Goal: Task Accomplishment & Management: Complete application form

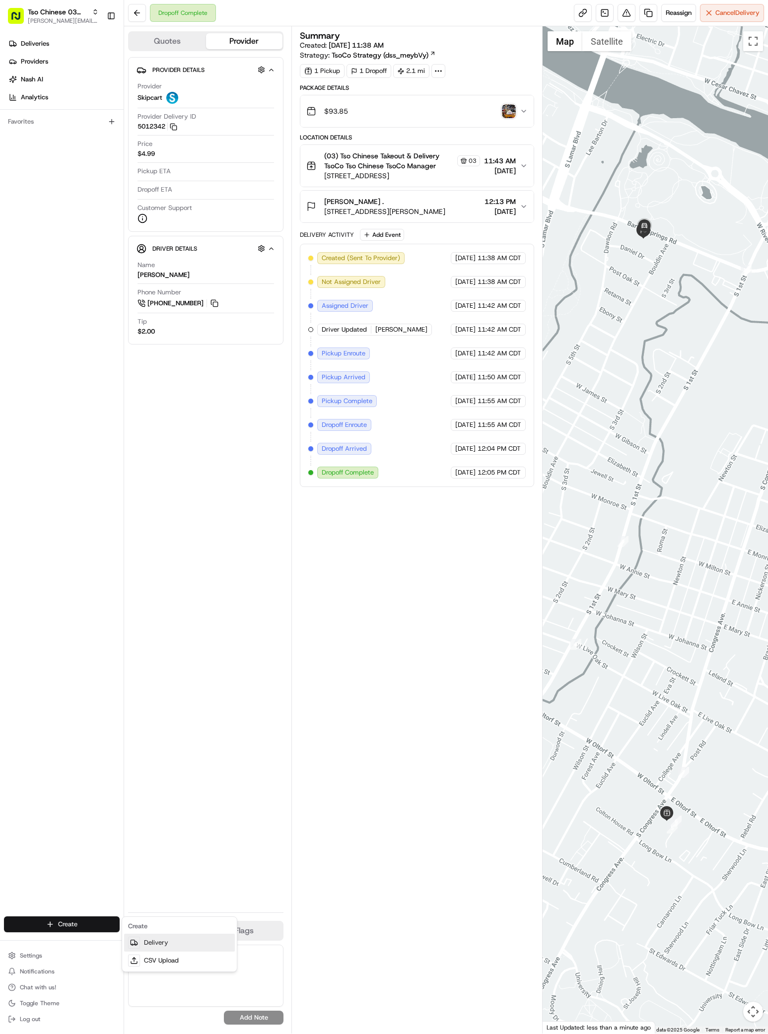
click at [138, 937] on div at bounding box center [134, 942] width 12 height 12
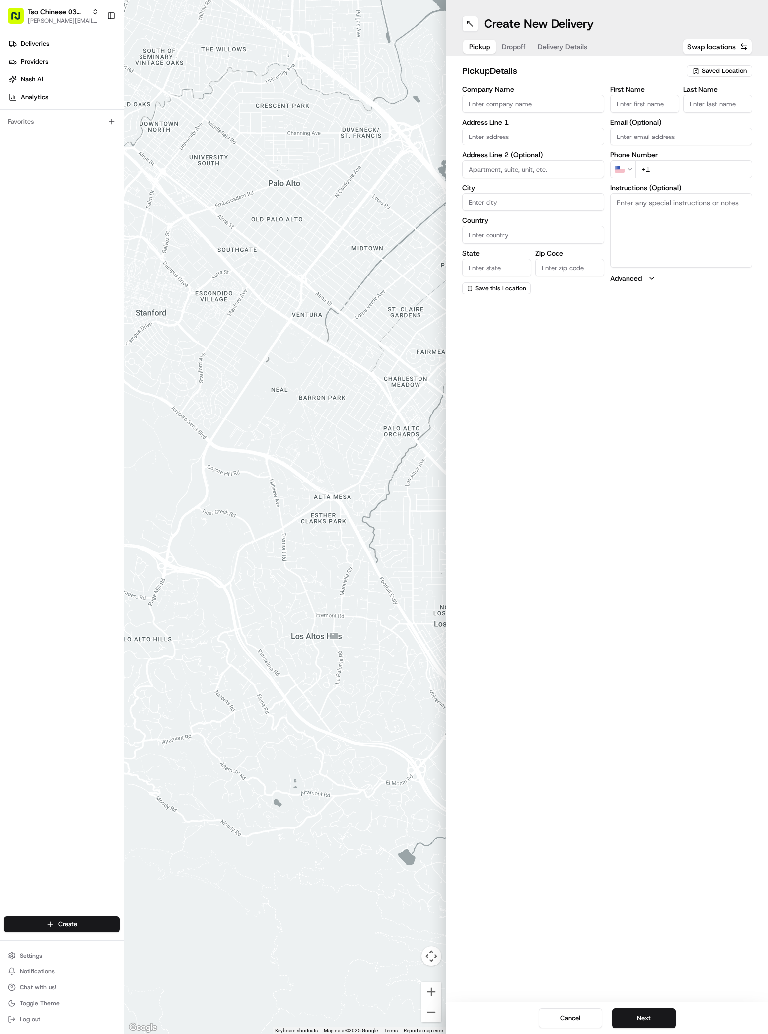
click at [730, 66] on div "Saved Location" at bounding box center [719, 71] width 66 height 12
click at [724, 109] on span "(03) Tso Chinese Takeout & Delivery TsoCo (03)" at bounding box center [702, 113] width 122 height 18
type input "(03) Tso Chinese Takeout & Delivery TsoCo"
type input "Ste F"
type input "Austin"
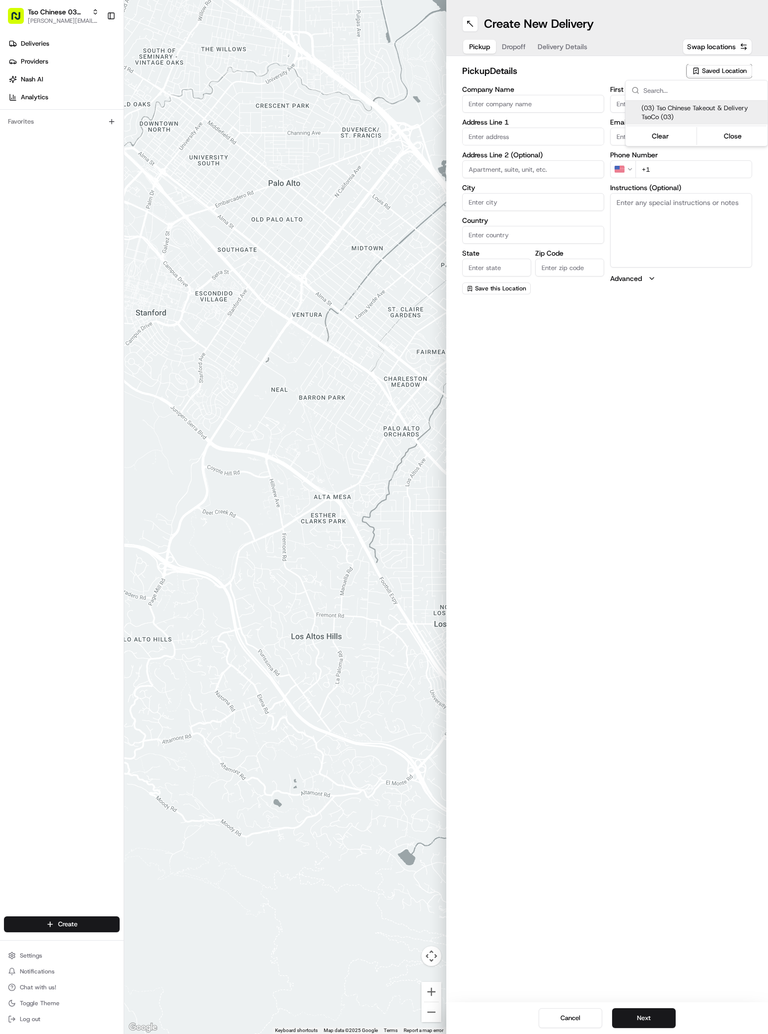
type input "US"
type input "[GEOGRAPHIC_DATA]"
type input "78704"
type input "Tso Chinese"
type input "TsoCo Manager"
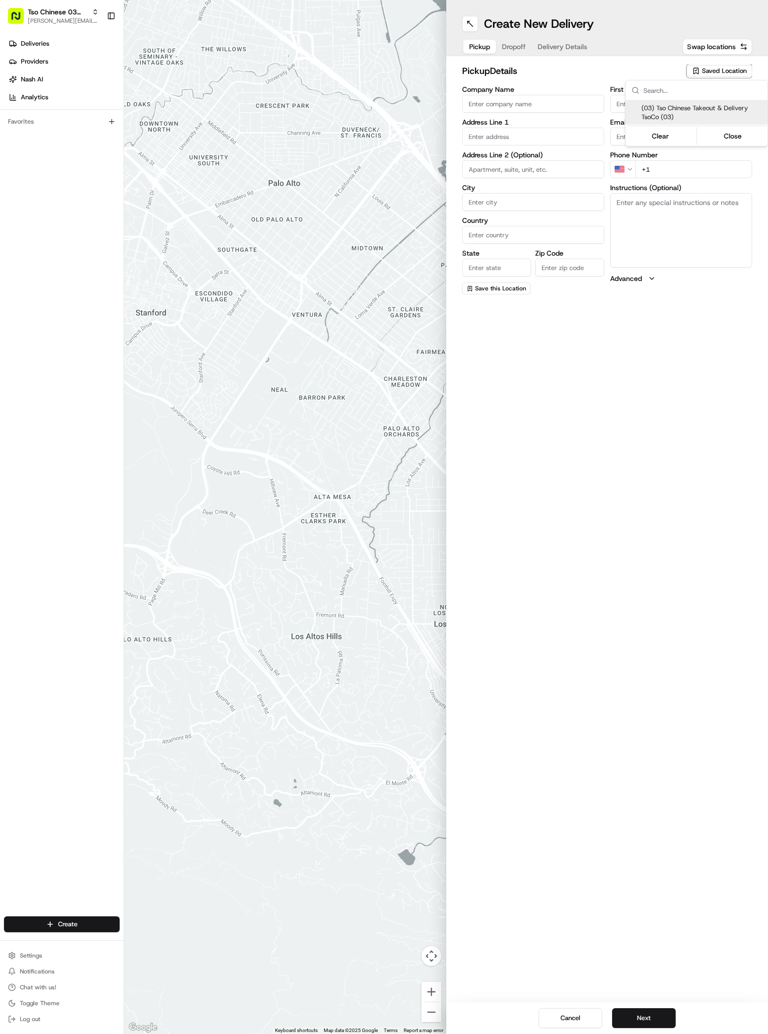
type input "[EMAIL_ADDRESS][DOMAIN_NAME]"
type input "[PHONE_NUMBER]"
type textarea "Submit a picture displaying address & food as Proof of Delivery. Envía una foto…"
type input "[STREET_ADDRESS]"
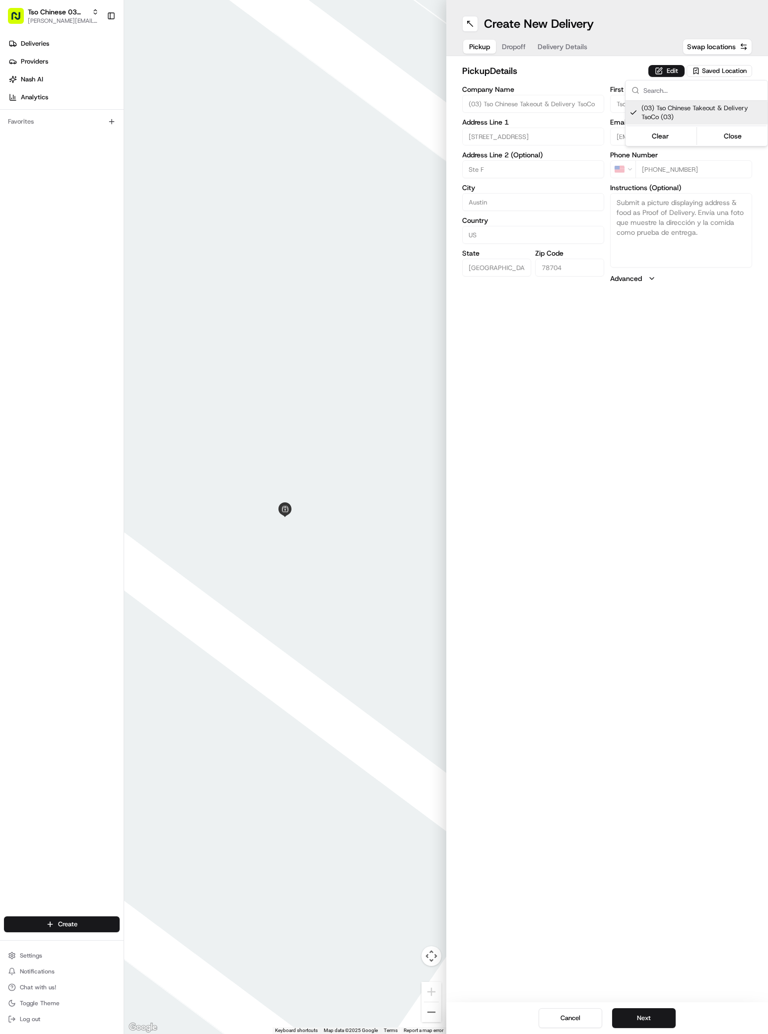
click at [655, 1018] on html "Tso Chinese 03 TsoCo [PERSON_NAME][EMAIL_ADDRESS][DOMAIN_NAME] Toggle Sidebar D…" at bounding box center [384, 517] width 768 height 1034
click at [655, 1018] on button "Next" at bounding box center [644, 1018] width 64 height 20
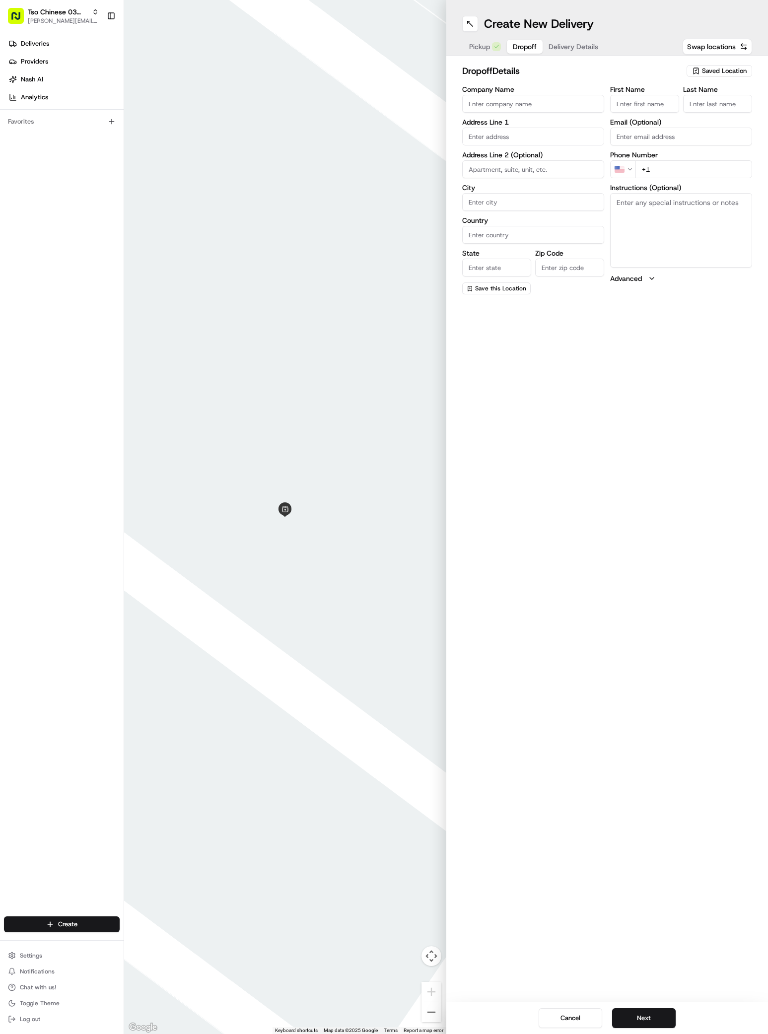
click at [502, 125] on label "Address Line 1" at bounding box center [533, 122] width 142 height 7
click at [492, 158] on div "[STREET_ADDRESS]" at bounding box center [533, 157] width 137 height 15
type input "[STREET_ADDRESS]"
type input "Austin"
type input "[GEOGRAPHIC_DATA]"
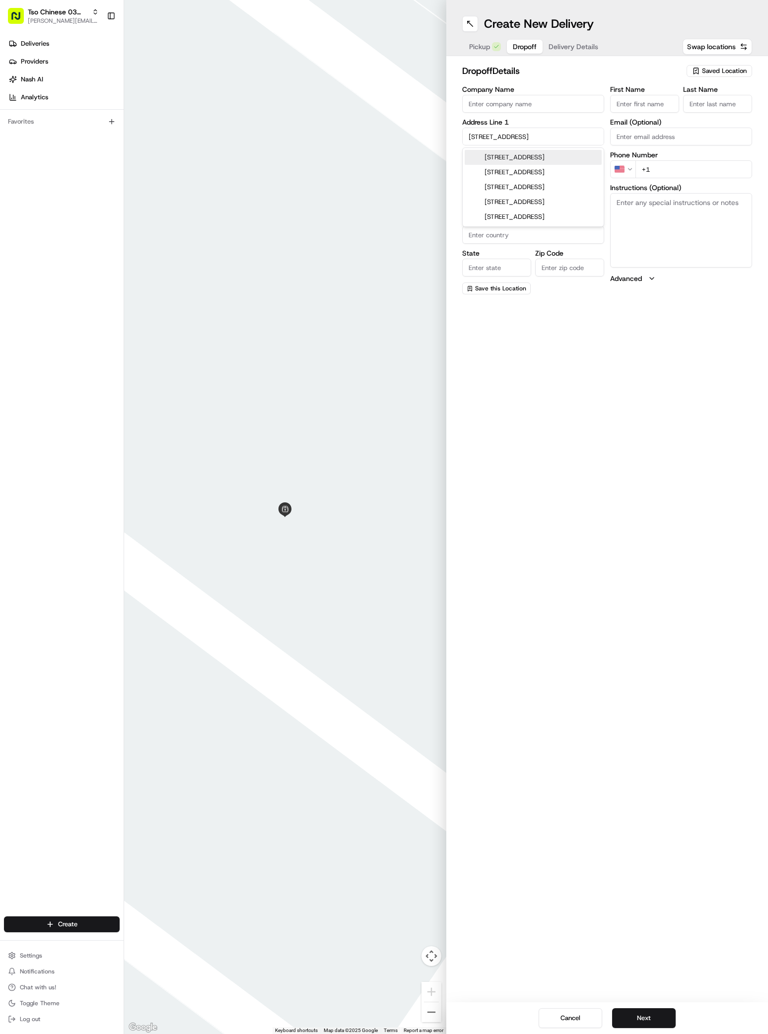
type input "[GEOGRAPHIC_DATA]"
type input "78741"
type input "[STREET_ADDRESS]"
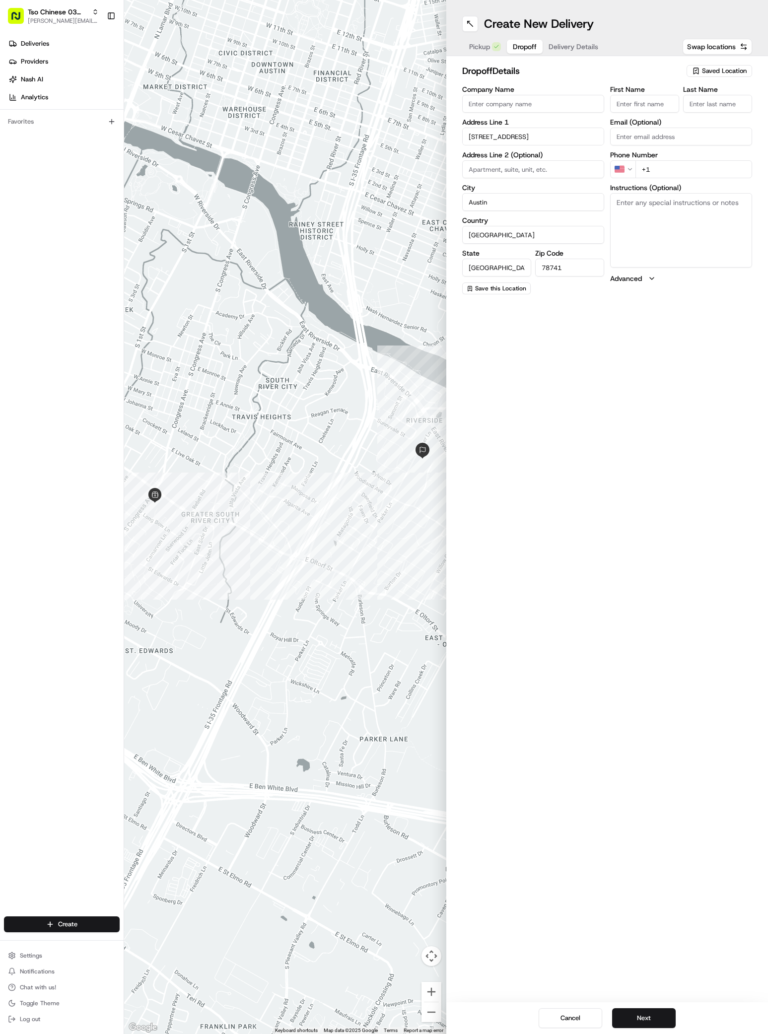
paste input "[PERSON_NAME]"
type input "[PERSON_NAME]"
type input ","
type input "[PHONE_NUMBER]"
click at [653, 244] on textarea "Instructions (Optional)" at bounding box center [681, 230] width 142 height 74
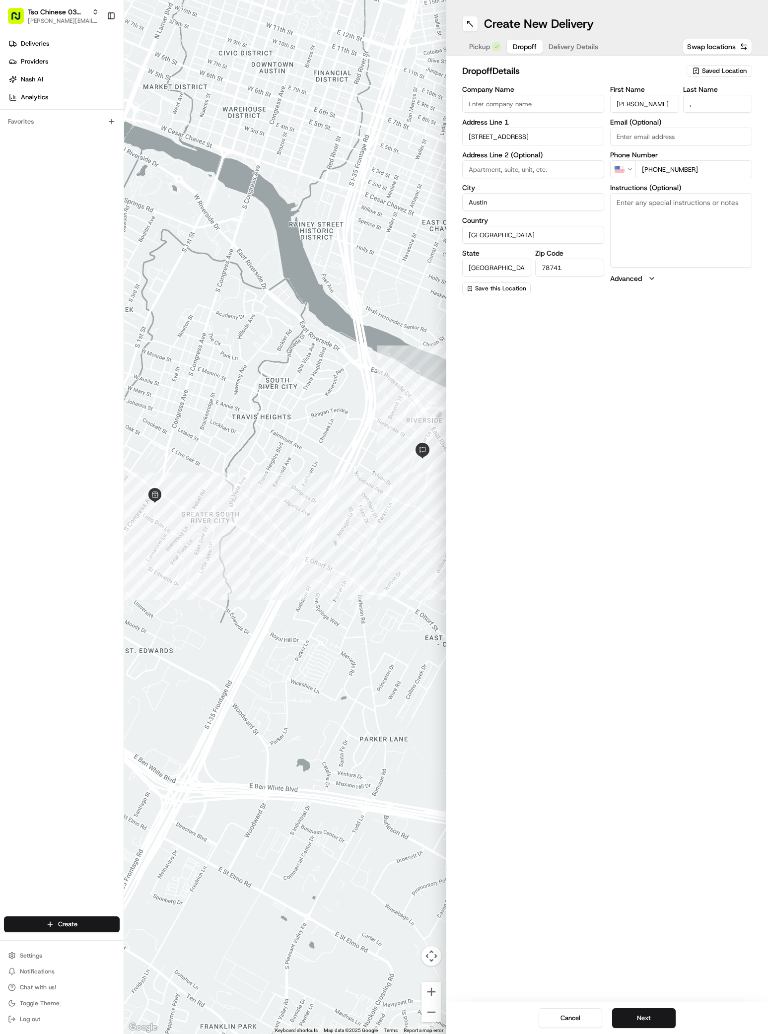
click at [653, 244] on textarea "Instructions (Optional)" at bounding box center [681, 230] width 142 height 74
paste textarea "The element"
type textarea "The element Apt 332"
click at [641, 1015] on button "Next" at bounding box center [644, 1018] width 64 height 20
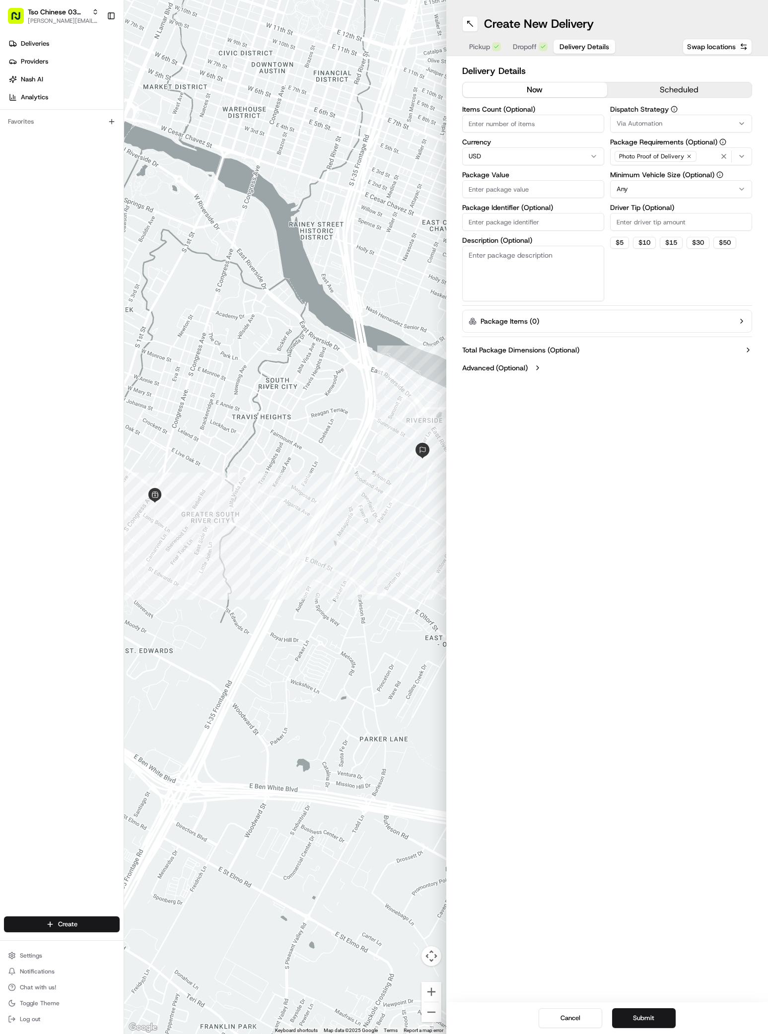
click at [638, 122] on span "Via Automation" at bounding box center [639, 123] width 46 height 9
click at [632, 179] on span "TsoCo Strategy" at bounding box center [687, 177] width 122 height 9
click at [631, 223] on html "Tso Chinese 03 TsoCo [PERSON_NAME][EMAIL_ADDRESS][DOMAIN_NAME] Toggle Sidebar D…" at bounding box center [384, 517] width 768 height 1034
click at [631, 223] on input "Driver Tip (Optional)" at bounding box center [681, 222] width 142 height 18
type input "2"
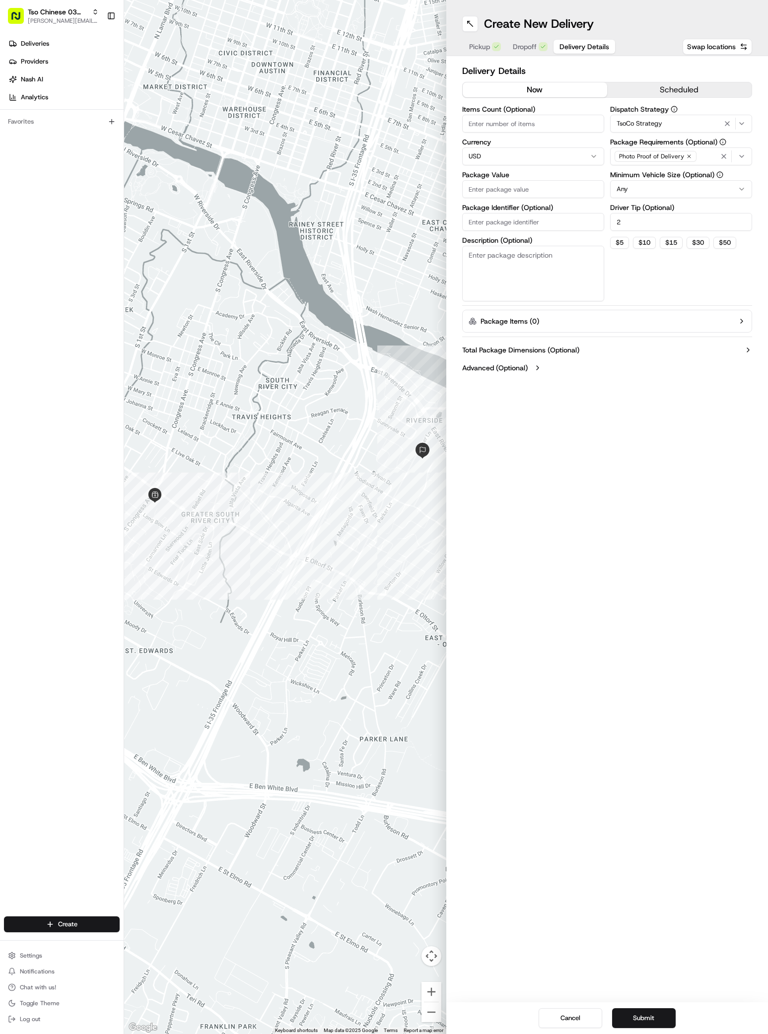
click at [534, 176] on label "Package Value" at bounding box center [533, 174] width 142 height 7
click at [534, 180] on input "Package Value" at bounding box center [533, 189] width 142 height 18
click at [537, 184] on input "Package Value" at bounding box center [533, 189] width 142 height 18
type input "77.13"
click at [506, 225] on input "Package Identifier (Optional)" at bounding box center [533, 222] width 142 height 18
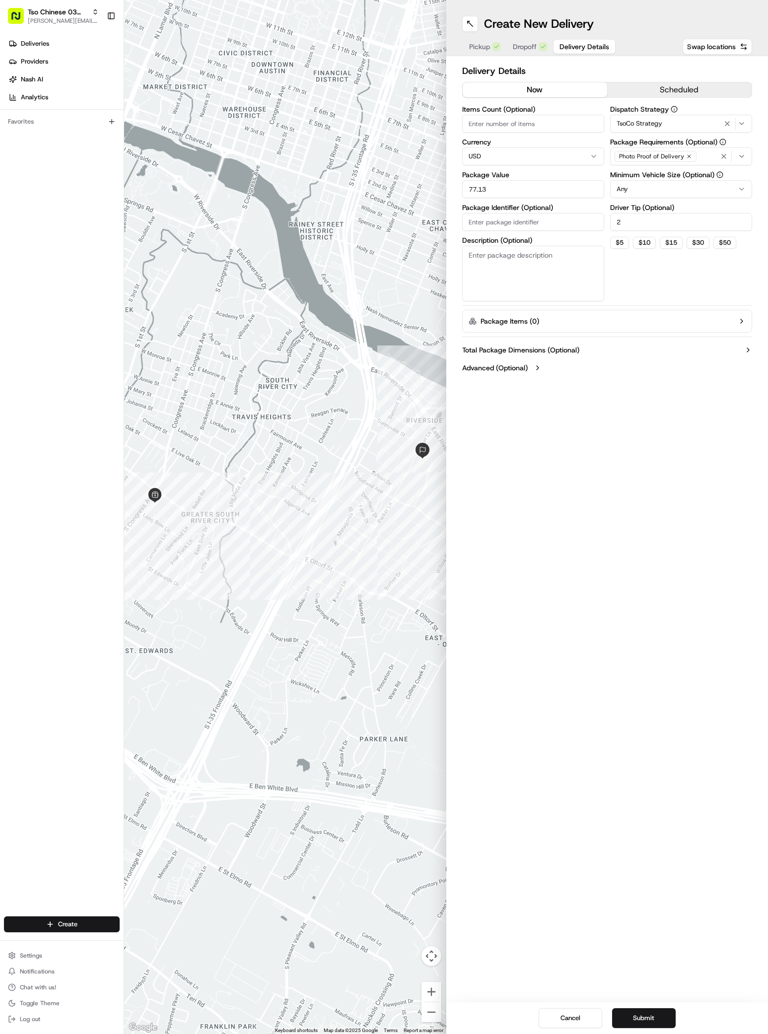
paste input "XCEYXZD"
type input "XCEYXZD"
click at [627, 1010] on button "Submit" at bounding box center [644, 1018] width 64 height 20
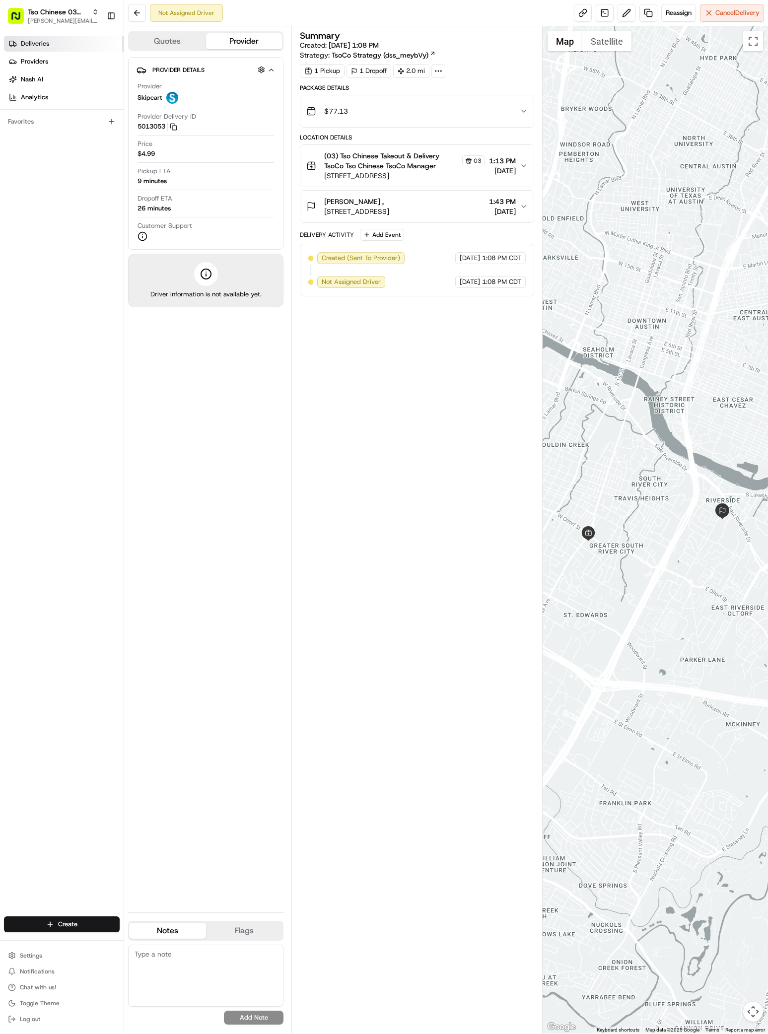
click at [71, 43] on link "Deliveries" at bounding box center [64, 44] width 120 height 16
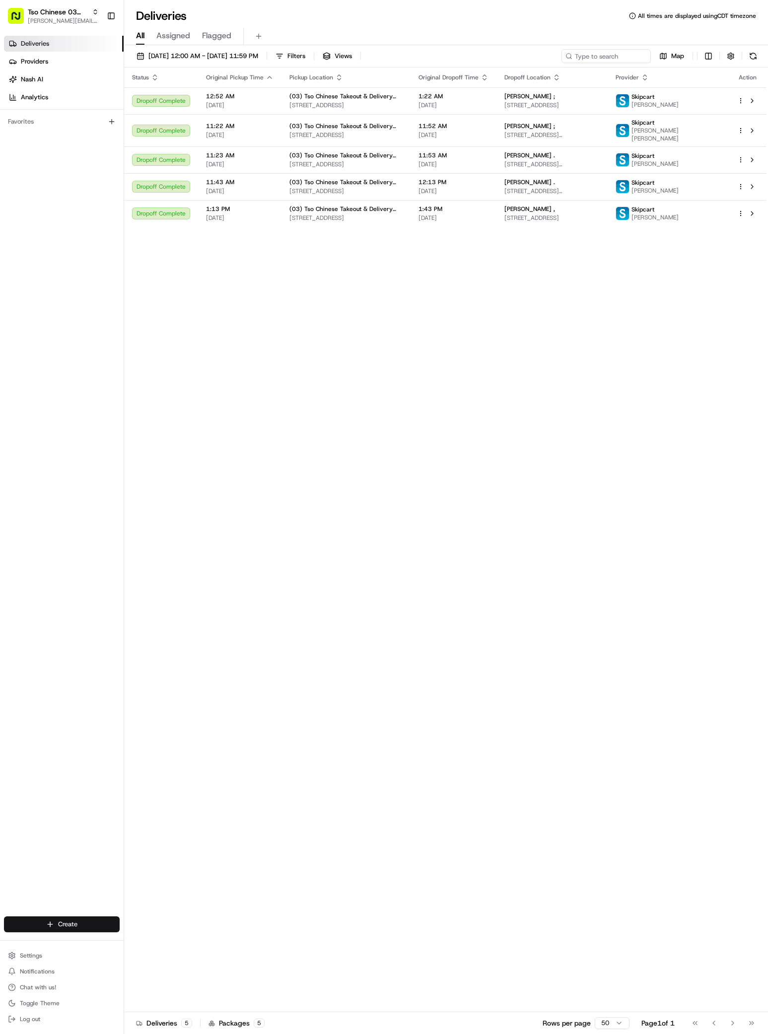
click at [91, 920] on html "Tso Chinese 03 TsoCo [PERSON_NAME][EMAIL_ADDRESS][DOMAIN_NAME] Toggle Sidebar D…" at bounding box center [384, 517] width 768 height 1034
click at [150, 932] on div "Create" at bounding box center [179, 926] width 111 height 15
click at [150, 938] on link "Delivery" at bounding box center [179, 943] width 111 height 18
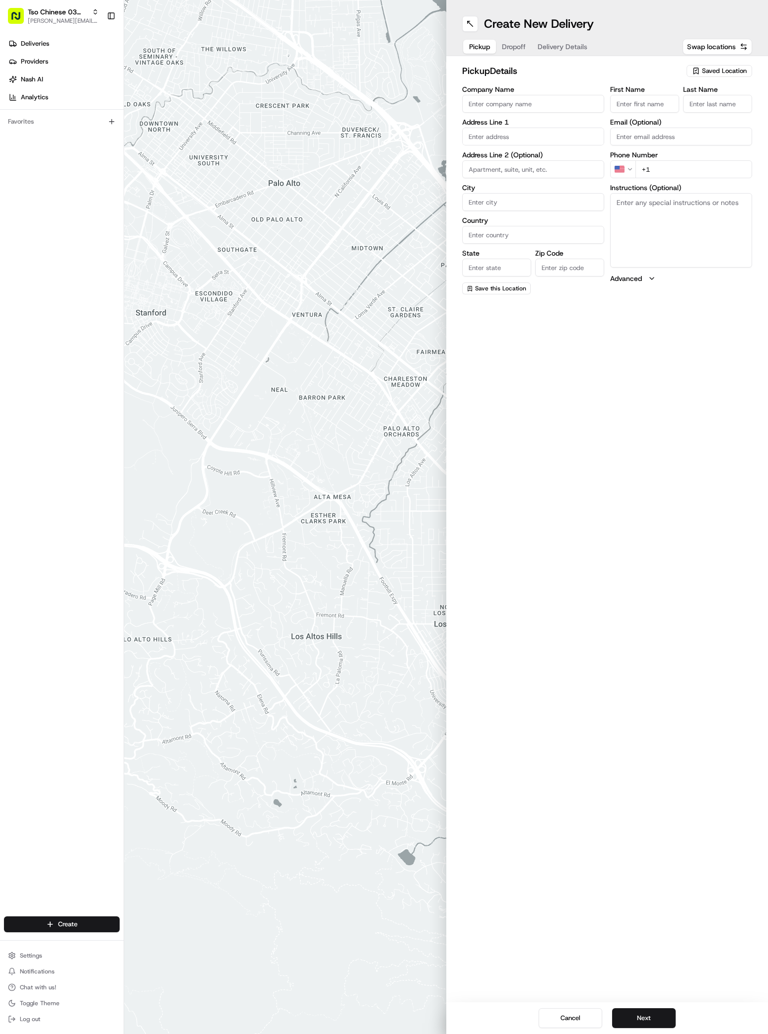
click at [703, 69] on span "Saved Location" at bounding box center [724, 71] width 45 height 9
click at [717, 112] on span "(03) Tso Chinese Takeout & Delivery TsoCo (03)" at bounding box center [702, 113] width 122 height 18
type input "(03) Tso Chinese Takeout & Delivery TsoCo"
type input "Ste F"
type input "Austin"
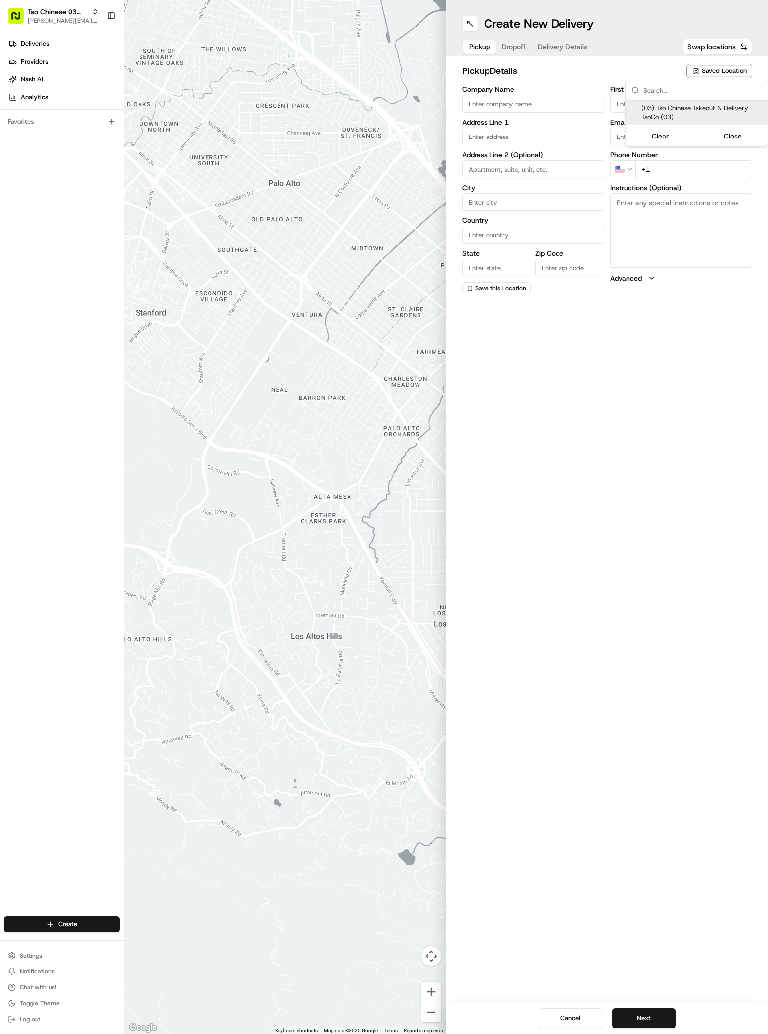
type input "US"
type input "[GEOGRAPHIC_DATA]"
type input "78704"
type input "Tso Chinese"
type input "TsoCo Manager"
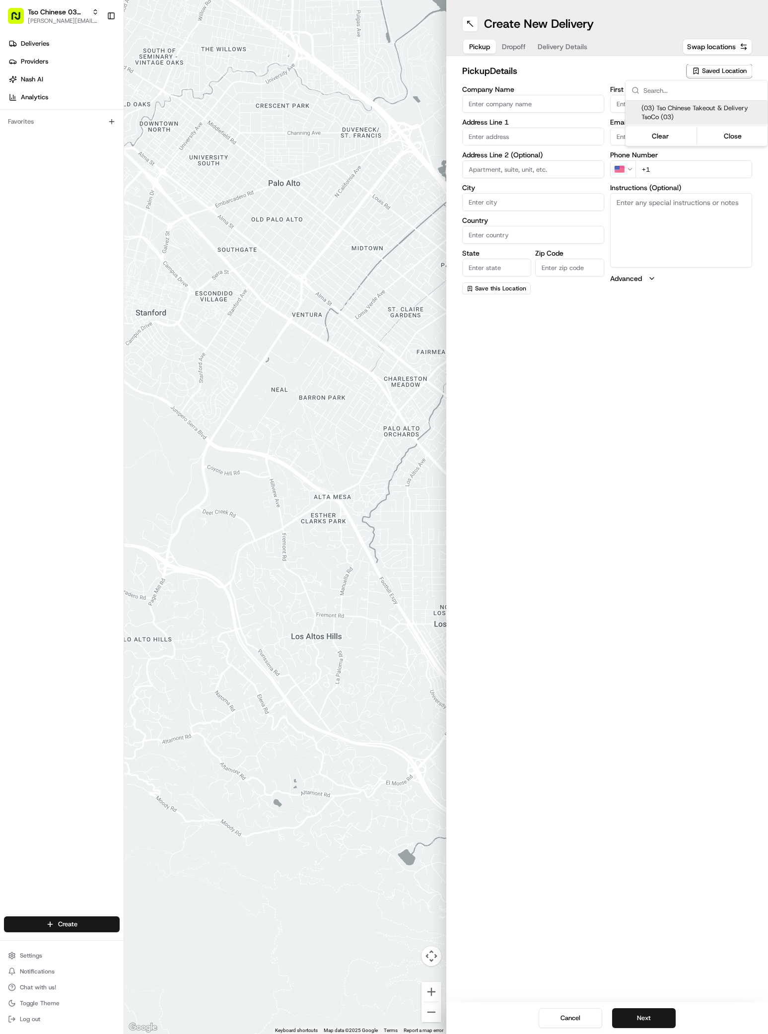
type input "[EMAIL_ADDRESS][DOMAIN_NAME]"
type input "[PHONE_NUMBER]"
type textarea "Submit a picture displaying address & food as Proof of Delivery. Envía una foto…"
type input "[STREET_ADDRESS]"
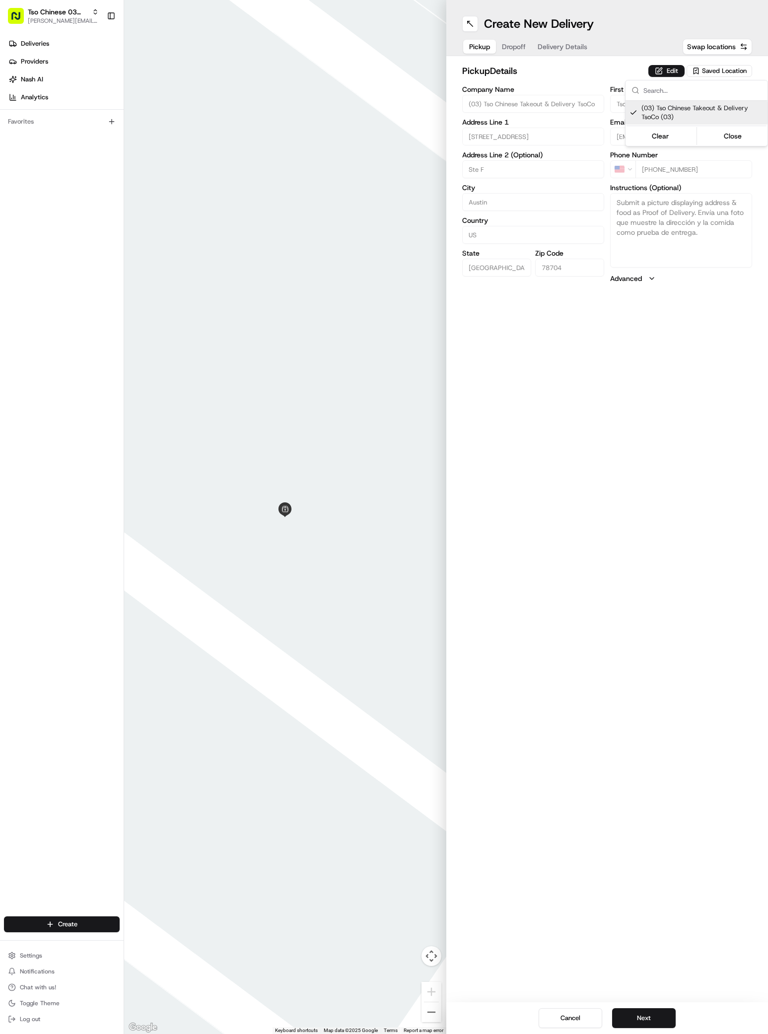
click at [519, 44] on html "Tso Chinese 03 TsoCo [PERSON_NAME][EMAIL_ADDRESS][DOMAIN_NAME] Toggle Sidebar D…" at bounding box center [384, 517] width 768 height 1034
click at [519, 45] on span "Dropoff" at bounding box center [514, 47] width 24 height 10
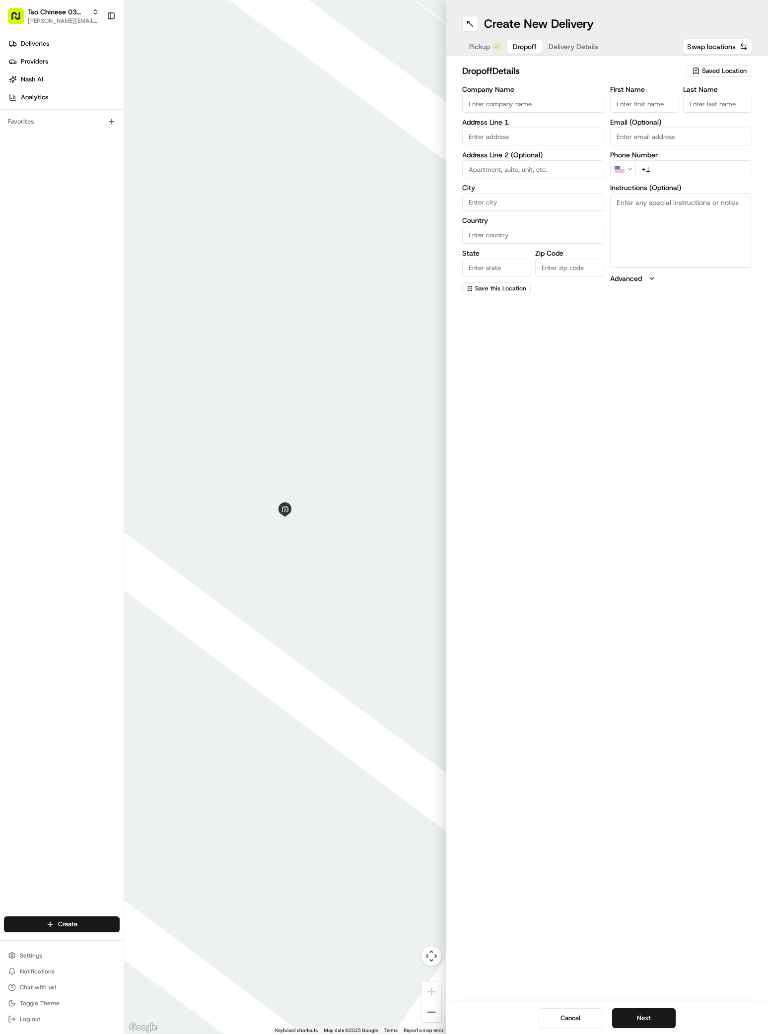
click at [476, 47] on span "Pickup" at bounding box center [479, 47] width 21 height 10
click at [521, 48] on span "Dropoff" at bounding box center [514, 47] width 24 height 10
paste input "[STREET_ADDRESS]"
click at [548, 128] on input "[STREET_ADDRESS]" at bounding box center [533, 137] width 142 height 18
click at [533, 156] on div "[STREET_ADDRESS]" at bounding box center [533, 157] width 137 height 15
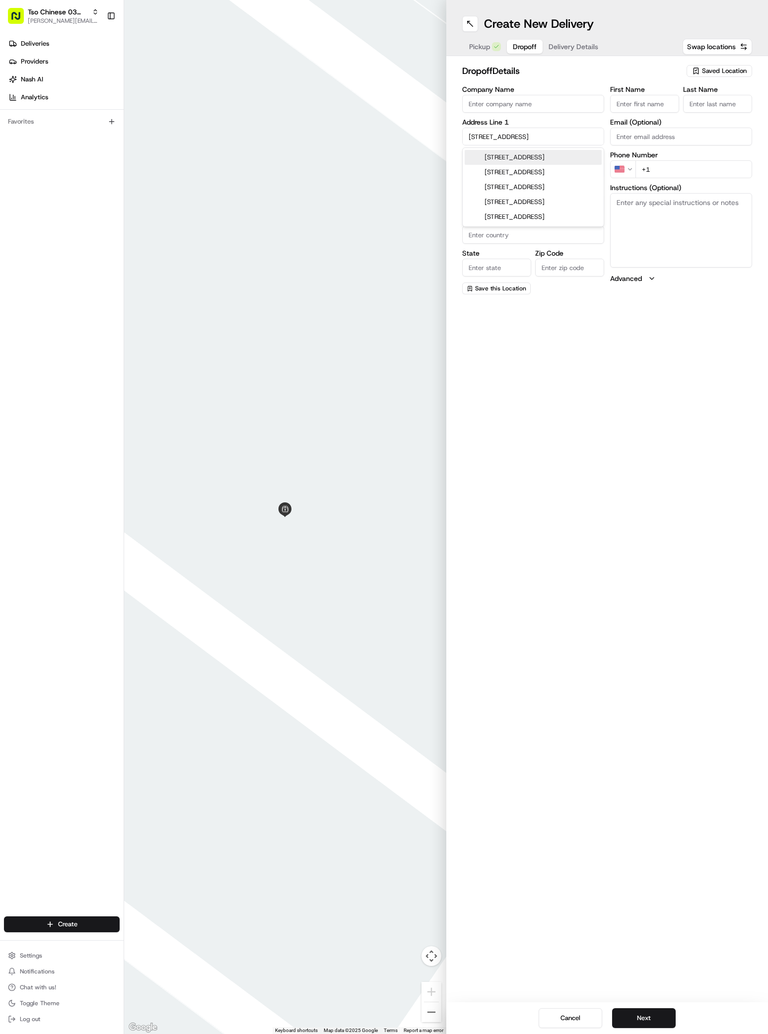
type input "[STREET_ADDRESS]"
type input "Austin"
type input "[GEOGRAPHIC_DATA]"
type input "78704"
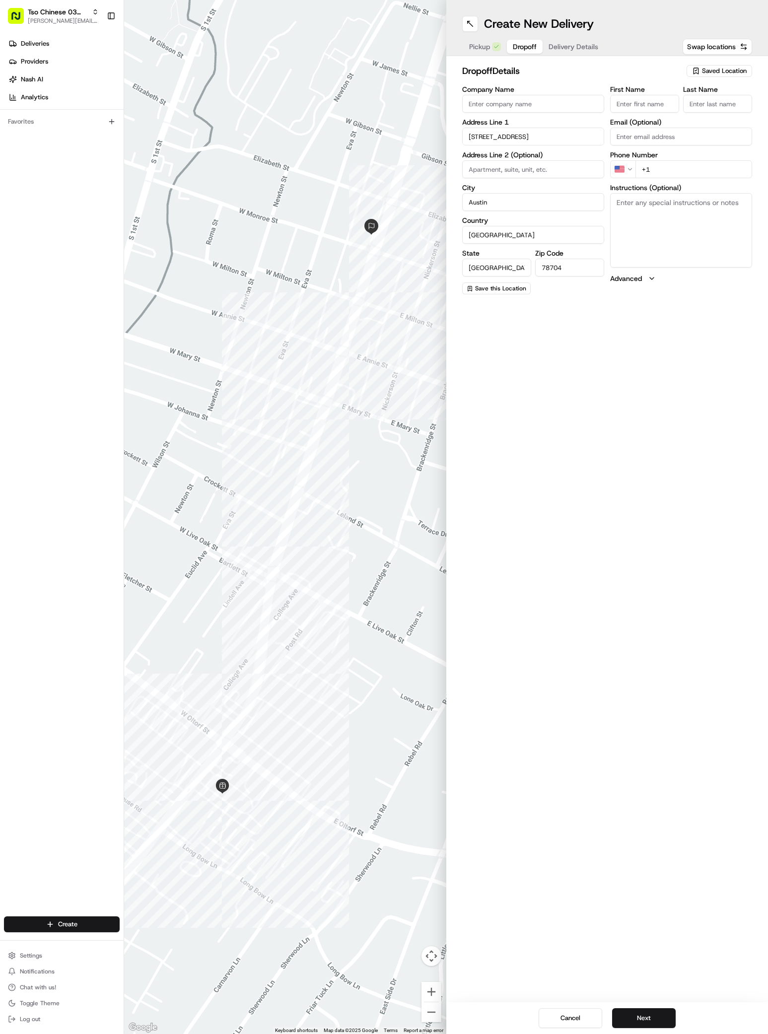
paste input "[PERSON_NAME]"
type input "[PERSON_NAME]"
type input ","
type input "[PHONE_NUMBER]"
click at [642, 241] on textarea "Instructions (Optional)" at bounding box center [681, 230] width 142 height 74
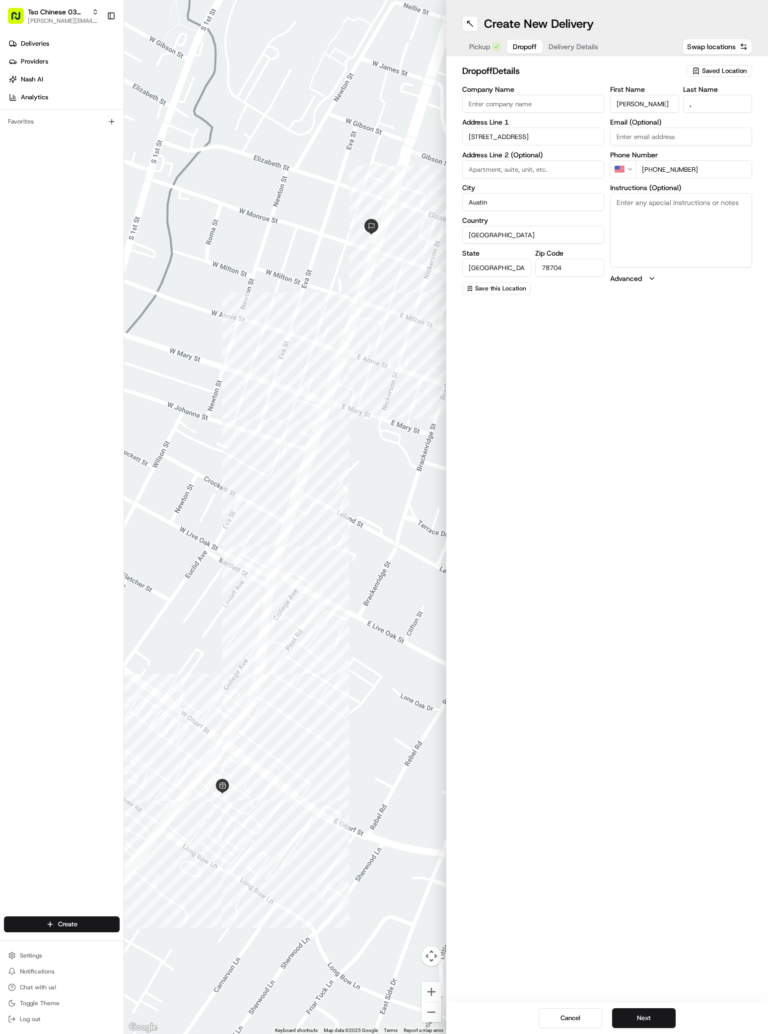
click at [642, 241] on textarea "Instructions (Optional)" at bounding box center [681, 230] width 142 height 74
paste textarea "Magick Matcha"
paste textarea "lCall me if you have questions [PHONE_NUMBER]"
click at [665, 199] on textarea "Magick MatchalCall me if you have questions [PHONE_NUMBER]" at bounding box center [681, 230] width 142 height 74
type textarea "Magick Matcha lCall me if you have questions [PHONE_NUMBER]"
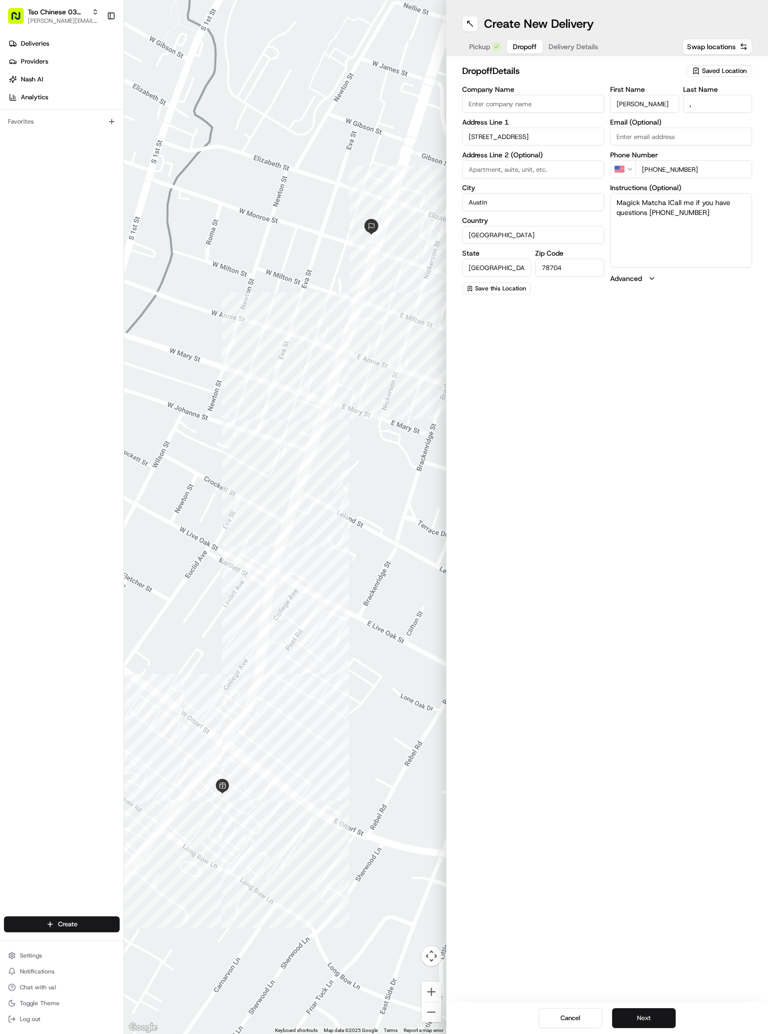
click at [648, 1011] on button "Next" at bounding box center [644, 1018] width 64 height 20
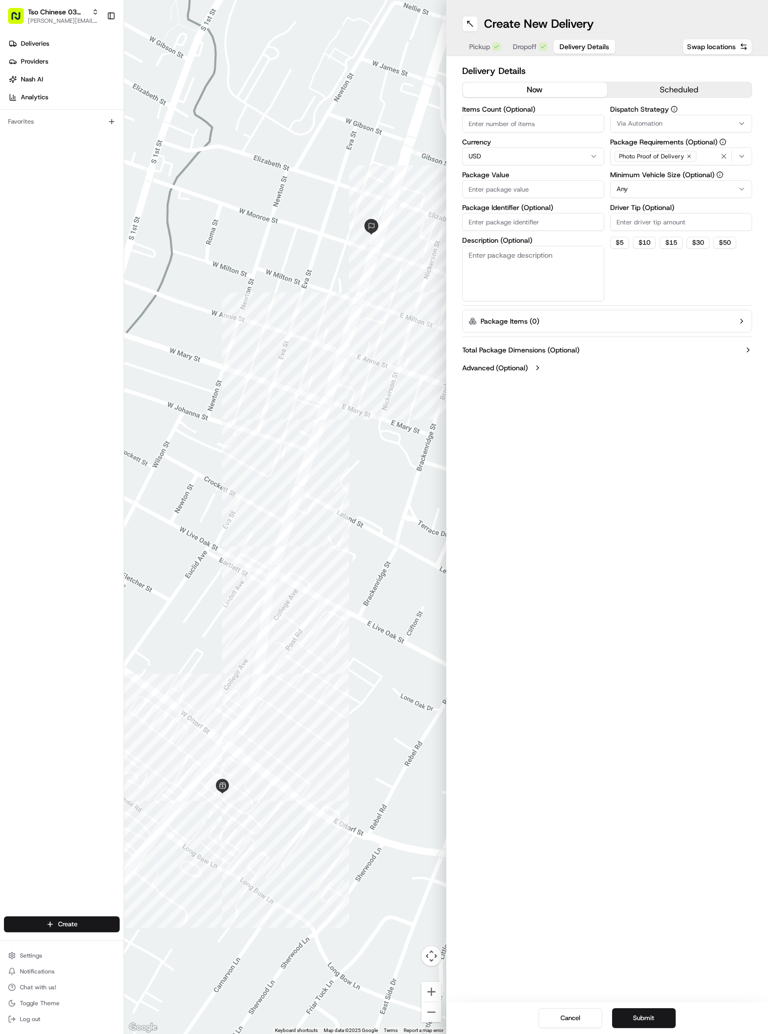
click at [628, 131] on button "Via Automation" at bounding box center [681, 124] width 142 height 18
click at [640, 176] on span "TsoCo Strategy" at bounding box center [687, 177] width 122 height 9
click at [626, 333] on html "Tso Chinese 03 TsoCo [PERSON_NAME][EMAIL_ADDRESS][DOMAIN_NAME] Toggle Sidebar D…" at bounding box center [384, 517] width 768 height 1034
click at [637, 221] on input "Driver Tip (Optional)" at bounding box center [681, 222] width 142 height 18
type input "2"
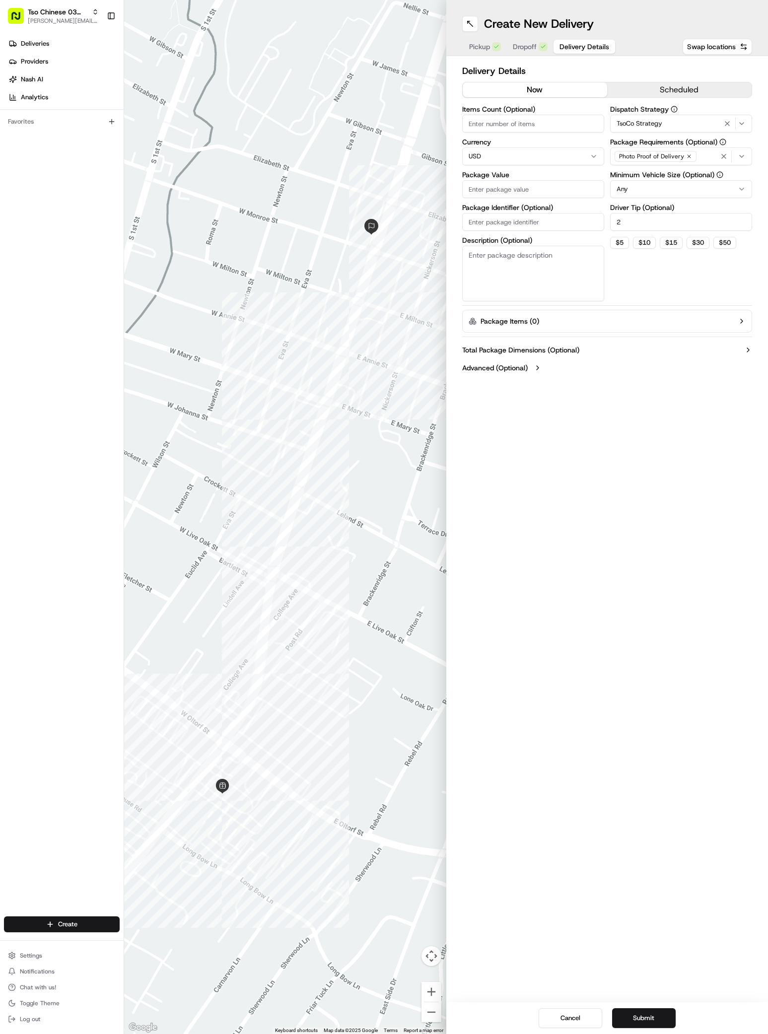
click at [508, 191] on input "Package Value" at bounding box center [533, 189] width 142 height 18
type input "34.53"
click at [520, 218] on input "Package Identifier (Optional)" at bounding box center [533, 222] width 142 height 18
click at [520, 219] on input "Package Identifier (Optional)" at bounding box center [533, 222] width 142 height 18
paste input "028XXZV"
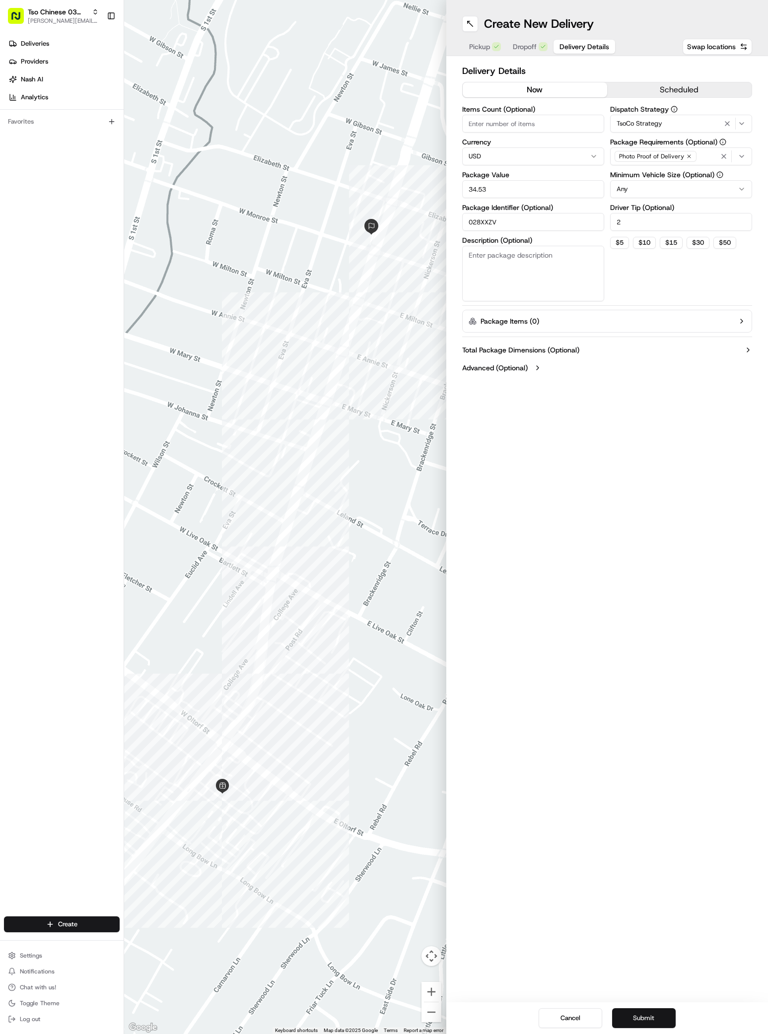
type input "028XXZV"
click at [628, 1009] on button "Submit" at bounding box center [644, 1018] width 64 height 20
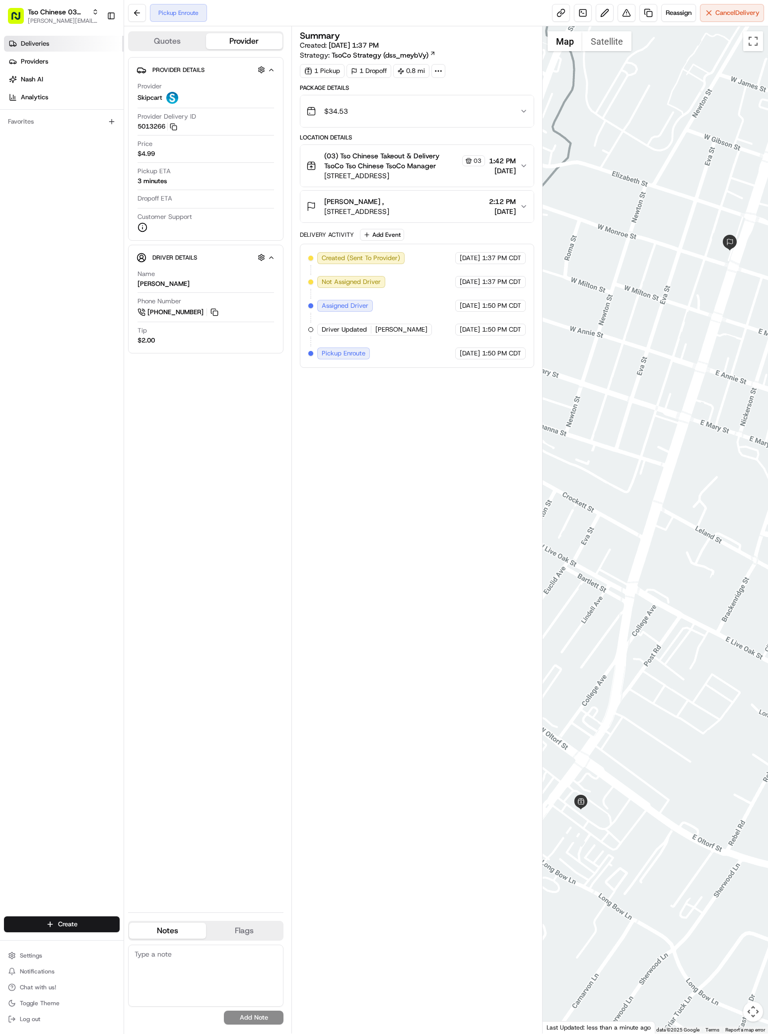
click at [51, 46] on link "Deliveries" at bounding box center [64, 44] width 120 height 16
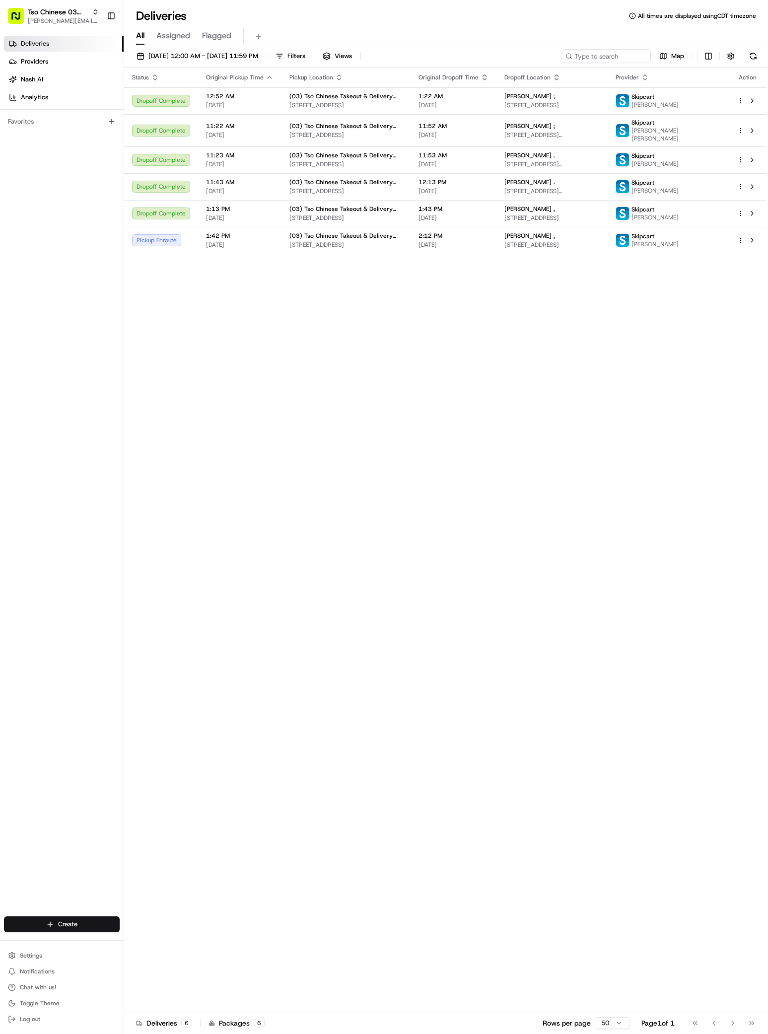
click at [53, 927] on html "Tso Chinese 03 TsoCo [PERSON_NAME][EMAIL_ADDRESS][DOMAIN_NAME] Toggle Sidebar D…" at bounding box center [384, 517] width 768 height 1034
click at [137, 939] on icon at bounding box center [134, 942] width 8 height 8
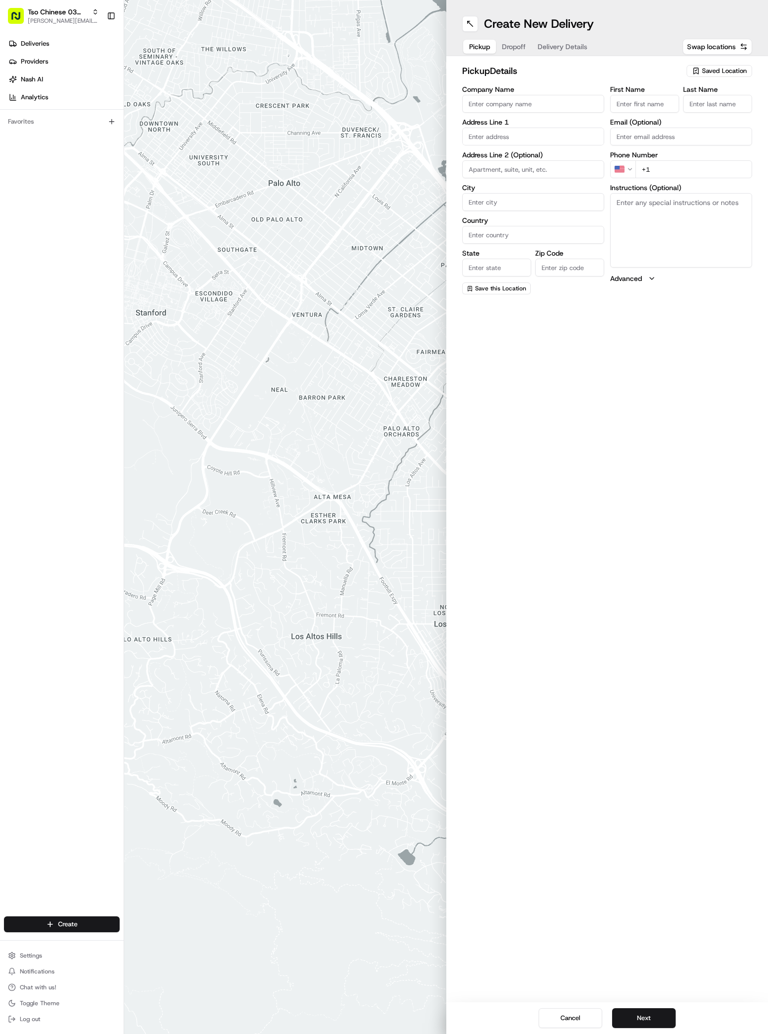
click at [720, 76] on div "Saved Location" at bounding box center [719, 71] width 66 height 12
click at [712, 108] on span "(03) Tso Chinese Takeout & Delivery TsoCo (03)" at bounding box center [702, 113] width 122 height 18
type input "(03) Tso Chinese Takeout & Delivery TsoCo"
type input "Ste F"
type input "Austin"
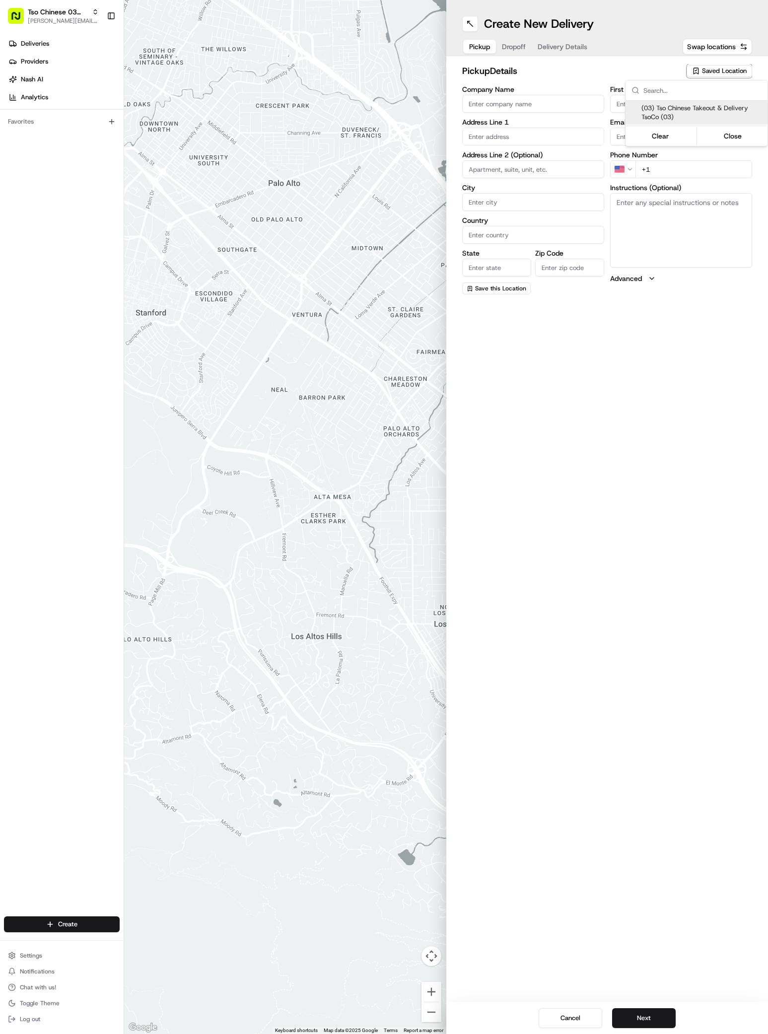
type input "US"
type input "[GEOGRAPHIC_DATA]"
type input "78704"
type input "Tso Chinese"
type input "TsoCo Manager"
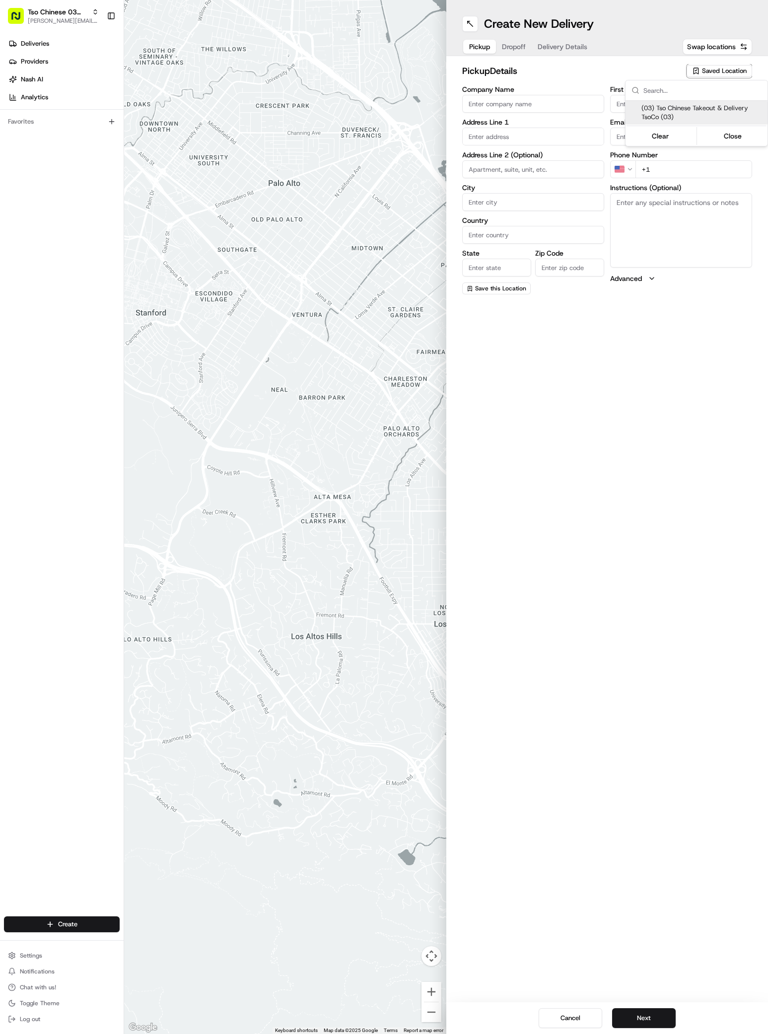
type input "[EMAIL_ADDRESS][DOMAIN_NAME]"
type input "[PHONE_NUMBER]"
type textarea "Submit a picture displaying address & food as Proof of Delivery. Envía una foto…"
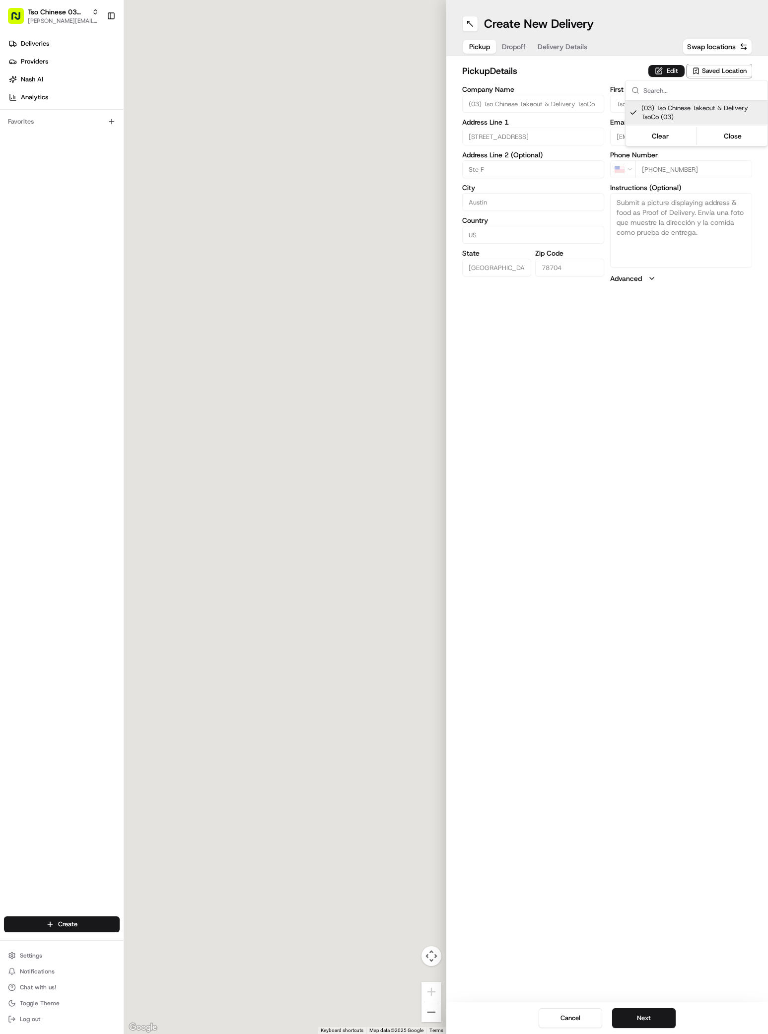
type input "[STREET_ADDRESS]"
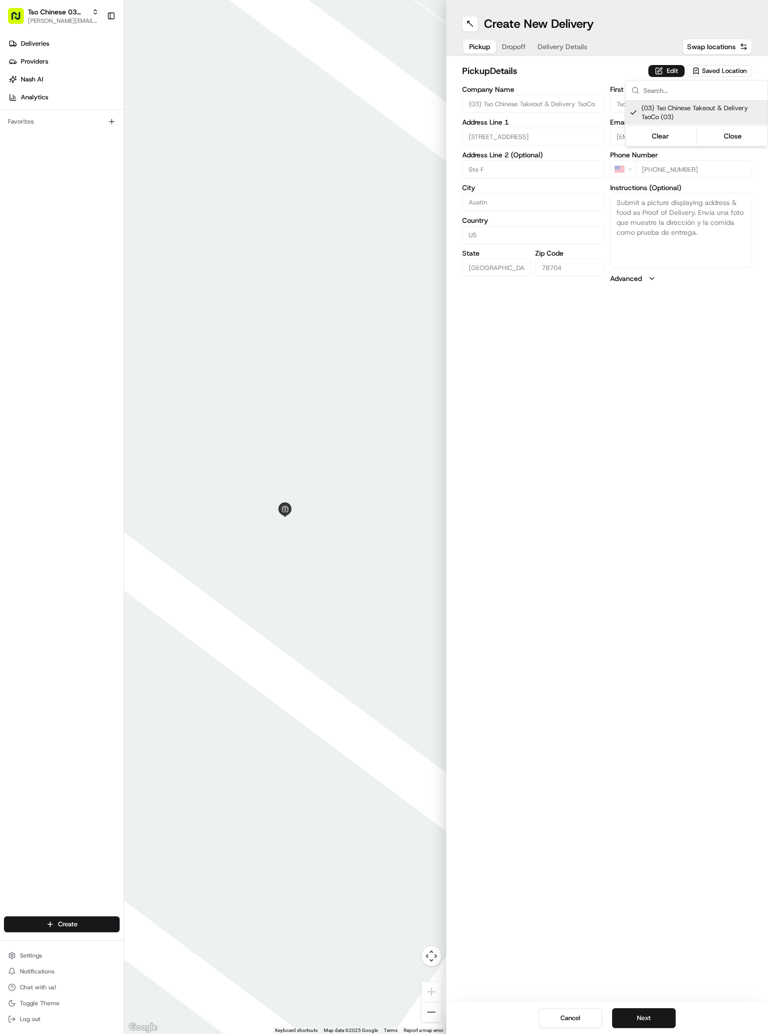
click at [640, 1016] on html "Tso Chinese 03 TsoCo [PERSON_NAME][EMAIL_ADDRESS][DOMAIN_NAME] Toggle Sidebar D…" at bounding box center [384, 517] width 768 height 1034
click at [640, 1017] on button "Next" at bounding box center [644, 1018] width 64 height 20
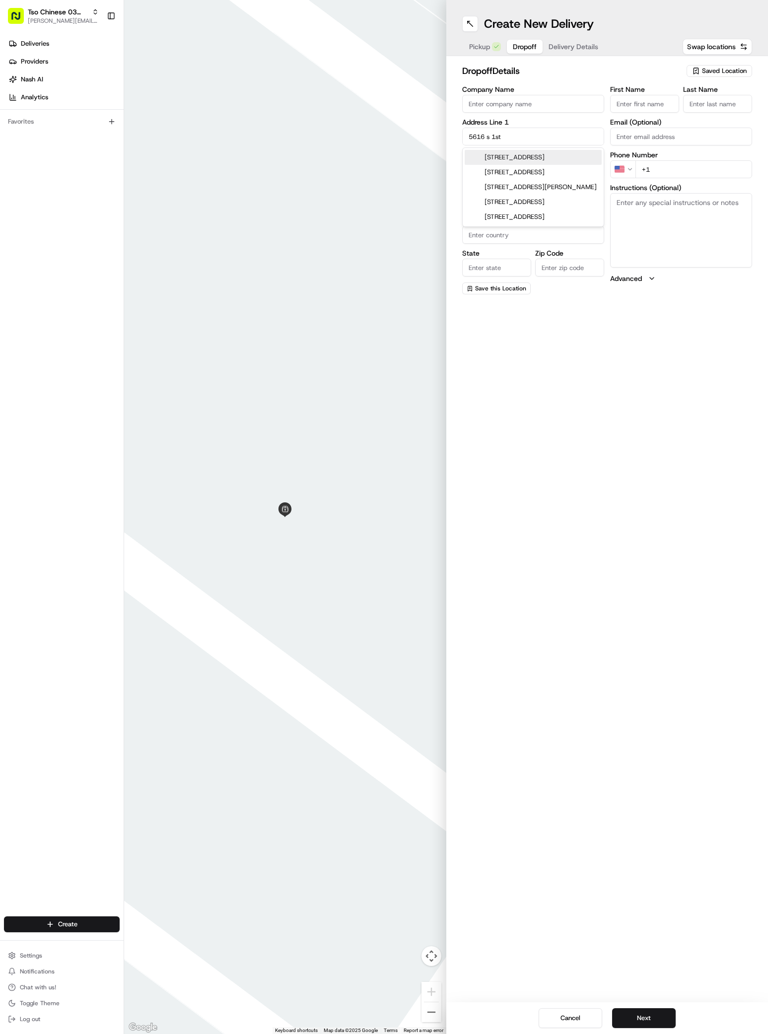
click at [570, 161] on div "[STREET_ADDRESS]" at bounding box center [533, 157] width 137 height 15
type input "[STREET_ADDRESS]"
type input "Austin"
type input "[GEOGRAPHIC_DATA]"
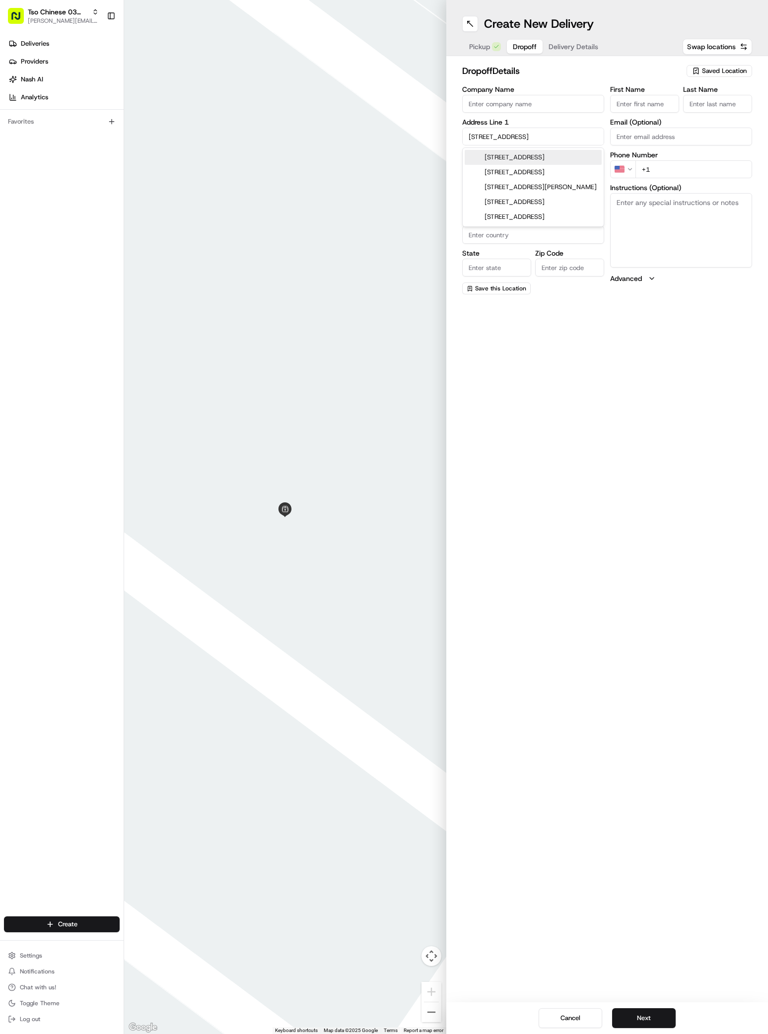
type input "78745"
type input "[STREET_ADDRESS]"
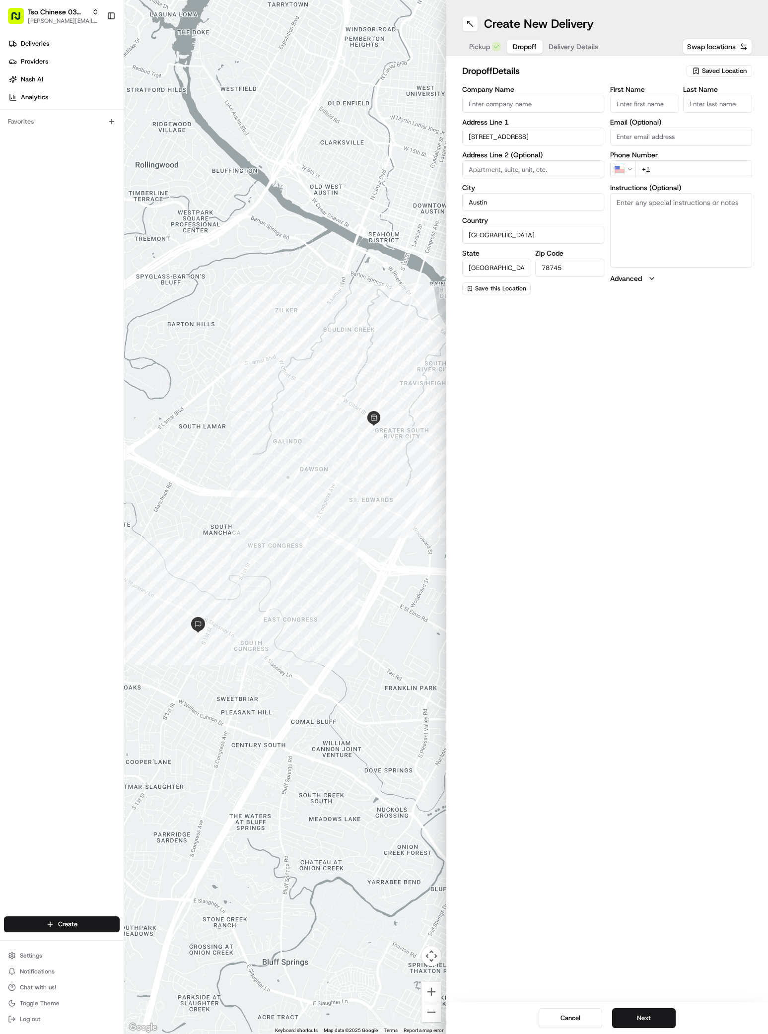
click at [655, 101] on input "First Name" at bounding box center [644, 104] width 69 height 18
paste input "[PERSON_NAME]"
type input "[PERSON_NAME]"
type input ","
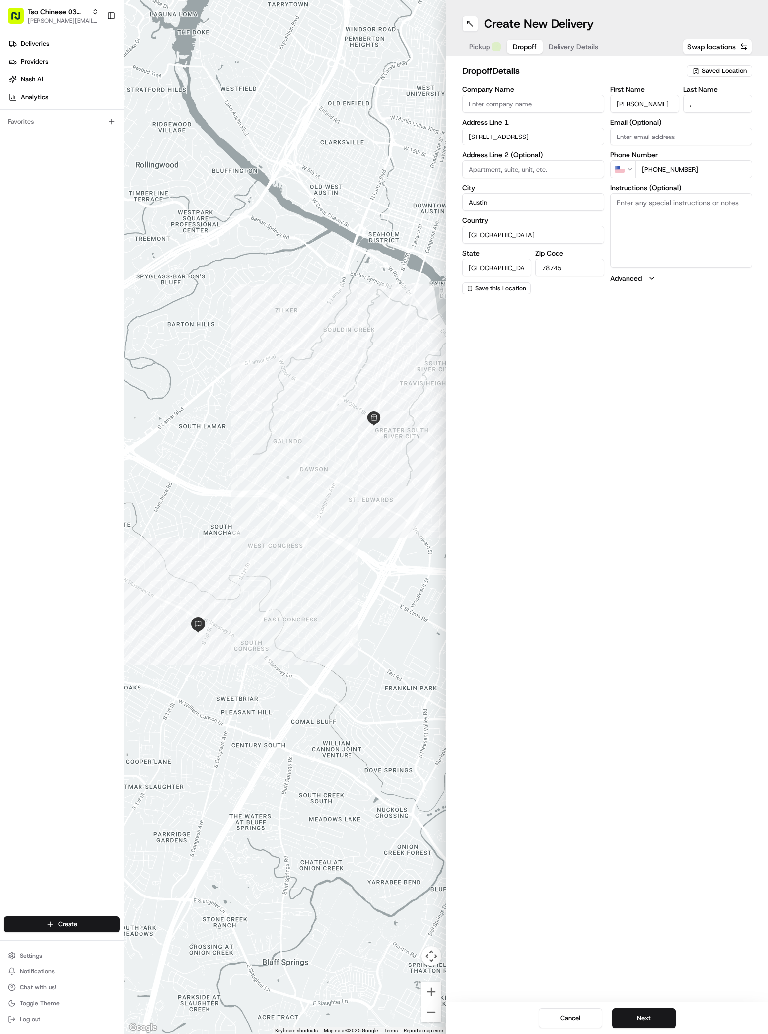
type input "[PHONE_NUMBER]"
click at [699, 255] on textarea "Instructions (Optional)" at bounding box center [681, 230] width 142 height 74
paste textarea "It's a house."
paste textarea "Please leave on porch. Thank you."
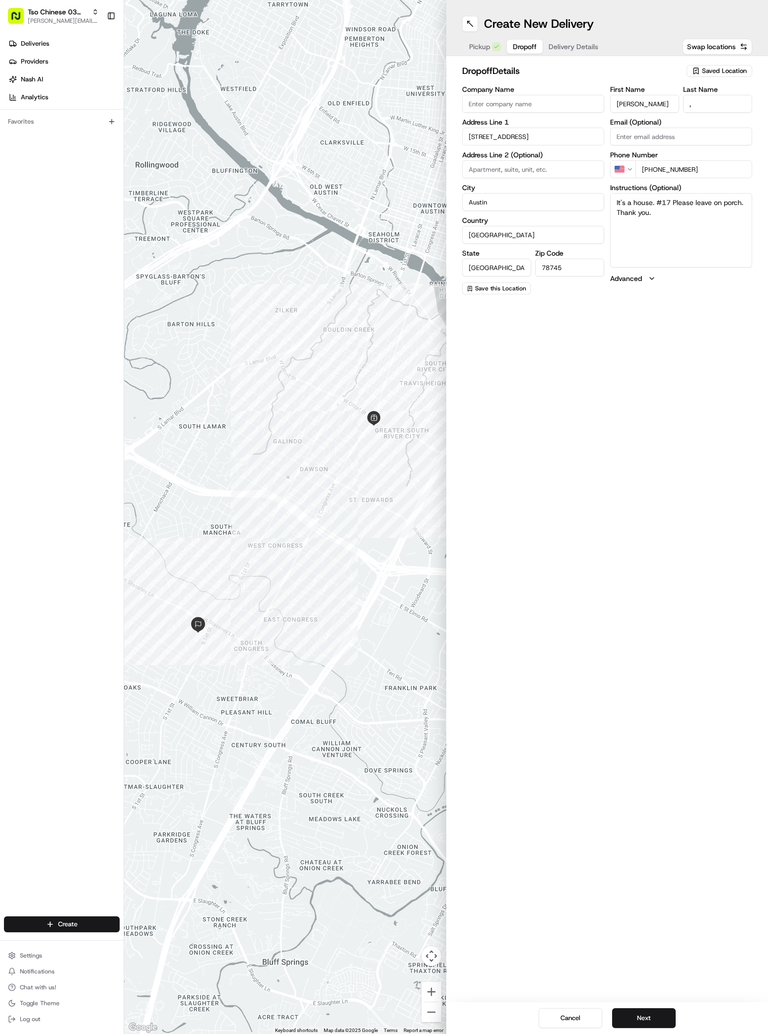
type textarea "It's a house. #17 Please leave on porch. Thank you."
click at [634, 1031] on div "Cancel Next" at bounding box center [607, 1018] width 322 height 32
click at [633, 1021] on button "Next" at bounding box center [644, 1018] width 64 height 20
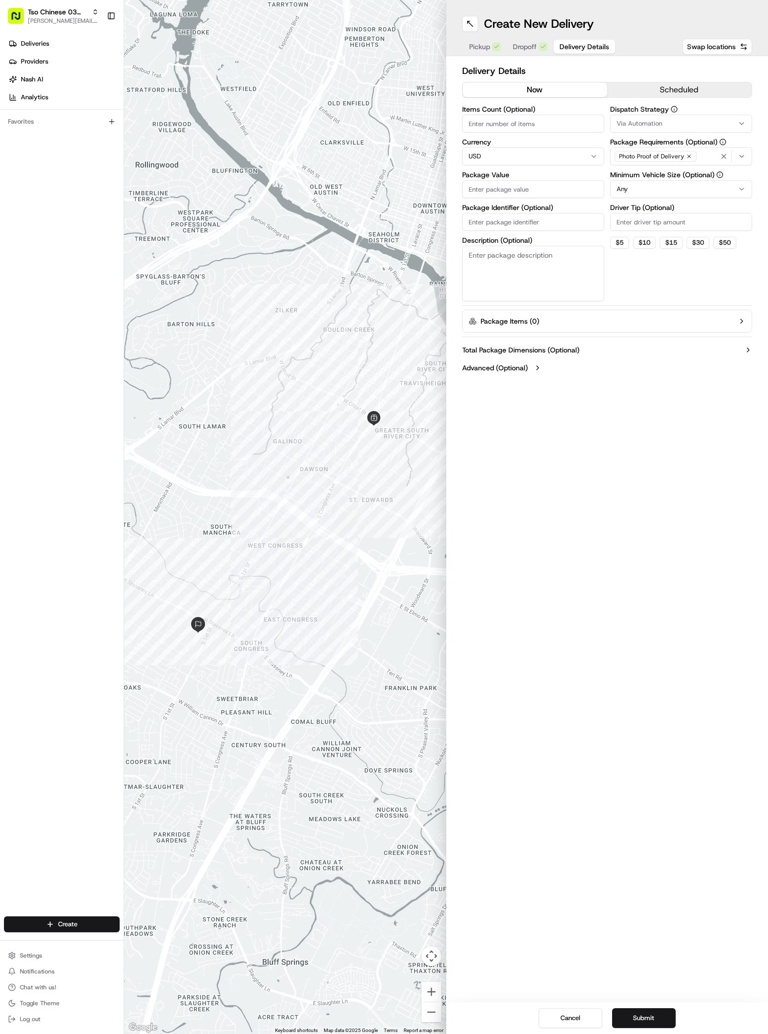
click at [640, 118] on button "Via Automation" at bounding box center [681, 124] width 142 height 18
click at [646, 186] on div "Internal Fleet (TsoCo)" at bounding box center [681, 192] width 142 height 15
click at [643, 179] on span "TsoCo Strategy" at bounding box center [687, 177] width 122 height 9
click at [630, 296] on html "Tso Chinese 03 TsoCo [PERSON_NAME][EMAIL_ADDRESS][DOMAIN_NAME] Toggle Sidebar D…" at bounding box center [384, 517] width 768 height 1034
click at [637, 209] on label "Driver Tip (Optional)" at bounding box center [681, 207] width 142 height 7
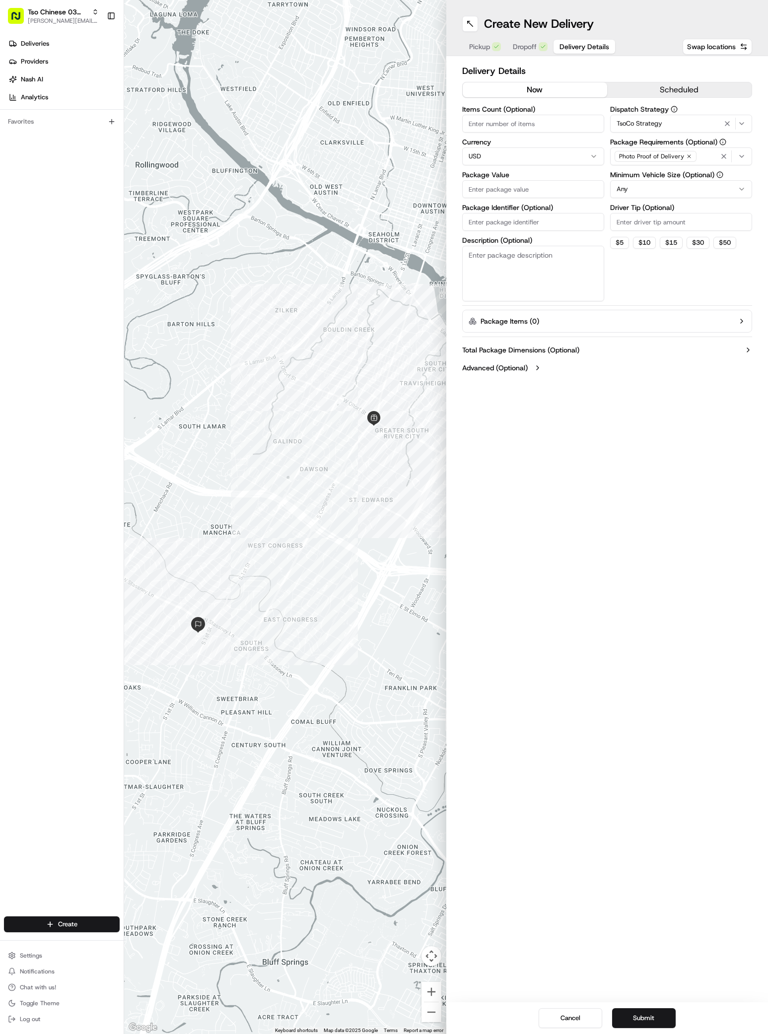
click at [637, 213] on input "Driver Tip (Optional)" at bounding box center [681, 222] width 142 height 18
click at [637, 218] on input "Driver Tip (Optional)" at bounding box center [681, 222] width 142 height 18
type input "2"
drag, startPoint x: 529, startPoint y: 189, endPoint x: 536, endPoint y: 190, distance: 7.5
click at [529, 189] on input "Package Value" at bounding box center [533, 189] width 142 height 18
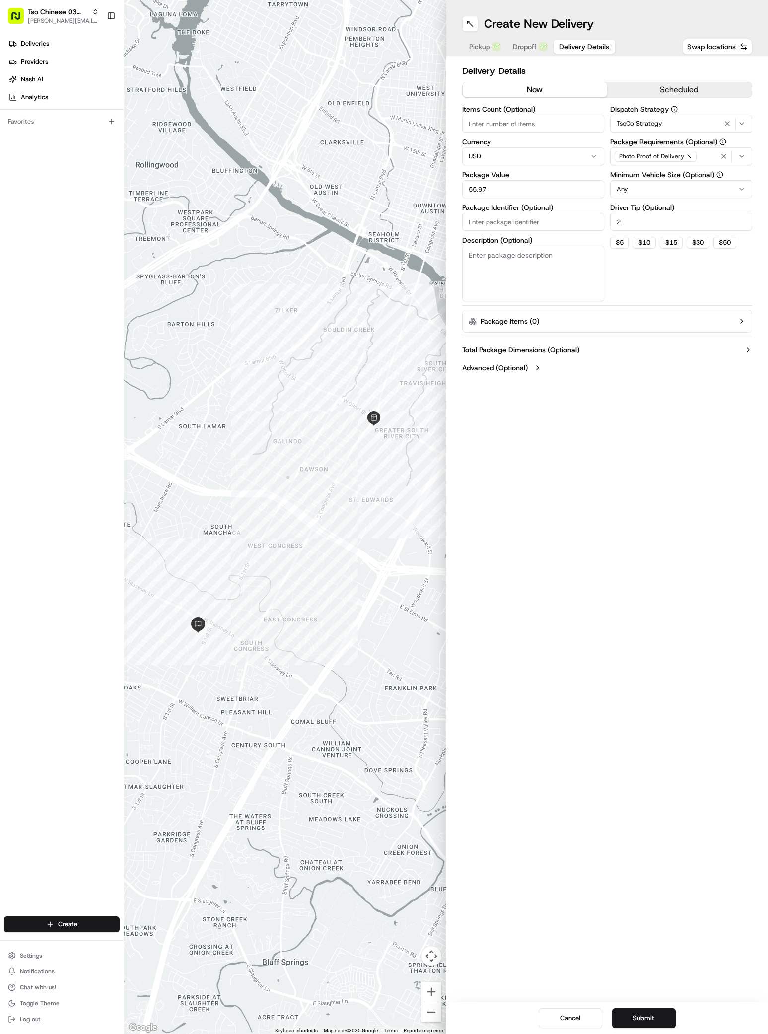
type input "55.97"
click at [559, 220] on input "Package Identifier (Optional)" at bounding box center [533, 222] width 142 height 18
paste input "ZWBGEZR"
type input "ZWBGEZR"
click at [634, 1017] on button "Submit" at bounding box center [644, 1018] width 64 height 20
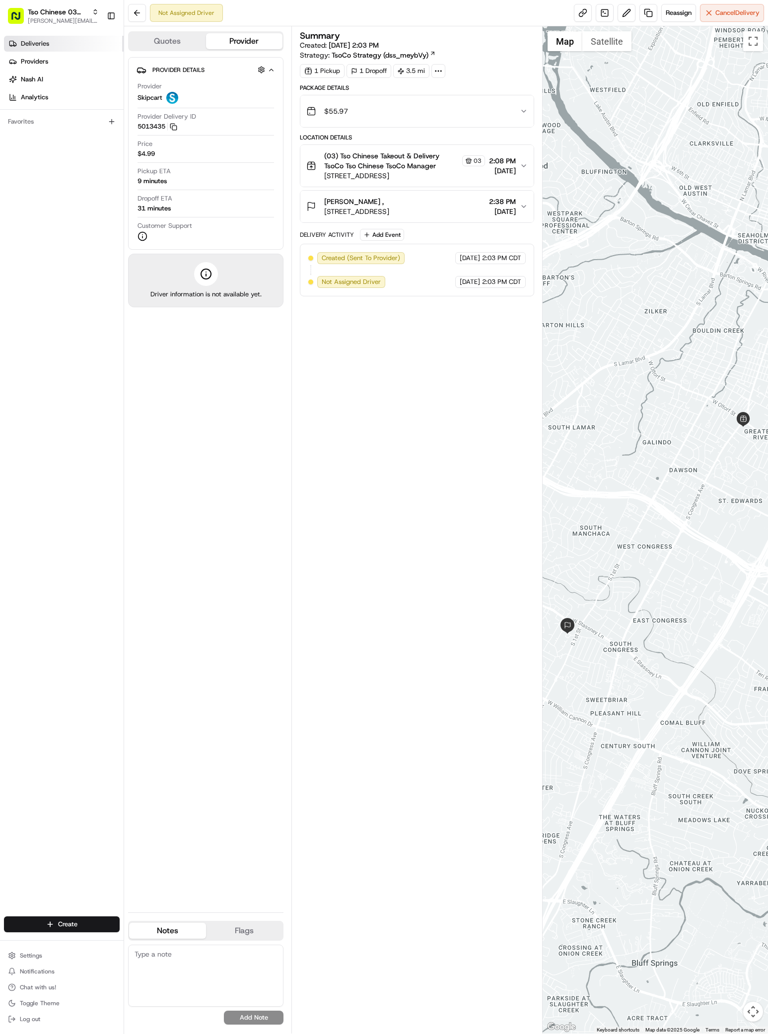
click at [44, 51] on link "Deliveries" at bounding box center [64, 44] width 120 height 16
